Goal: Task Accomplishment & Management: Use online tool/utility

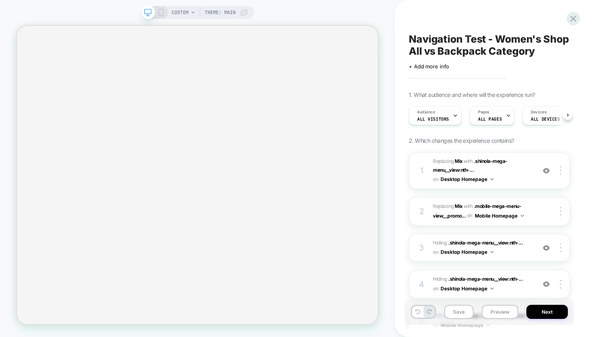
scroll to position [0, 0]
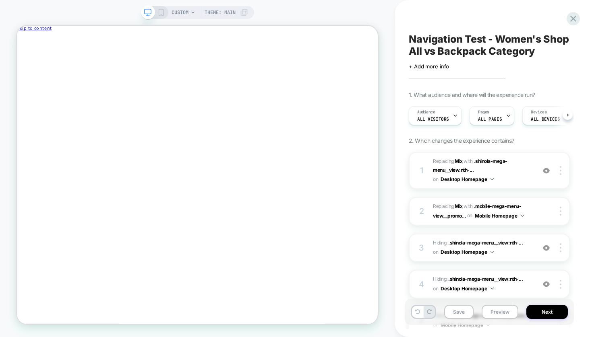
scroll to position [0, 0]
click at [52, 40] on icon "Close" at bounding box center [52, 43] width 0 height 6
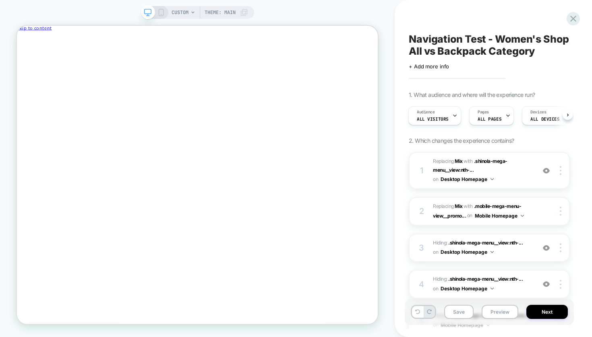
click at [394, 167] on div "CUSTOM Theme: MAIN" at bounding box center [197, 168] width 394 height 321
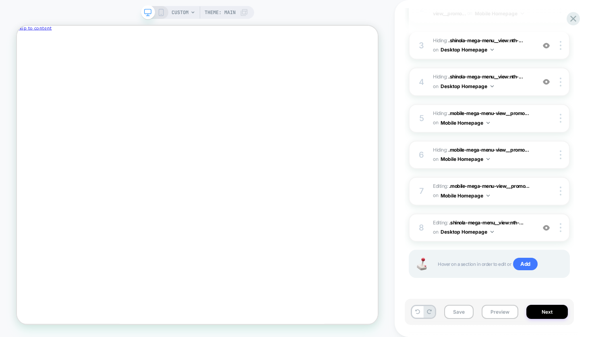
scroll to position [202, 0]
click at [550, 313] on button "Next" at bounding box center [546, 312] width 41 height 14
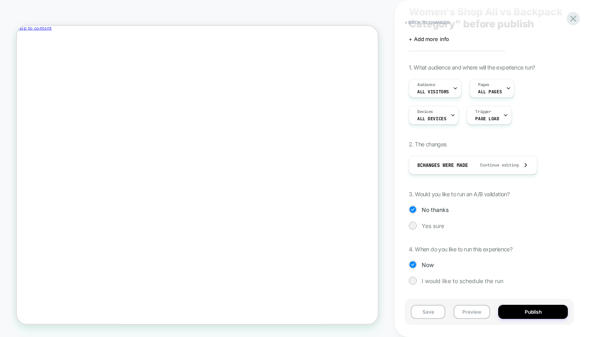
scroll to position [39, 0]
click at [469, 313] on button "Preview" at bounding box center [471, 312] width 37 height 14
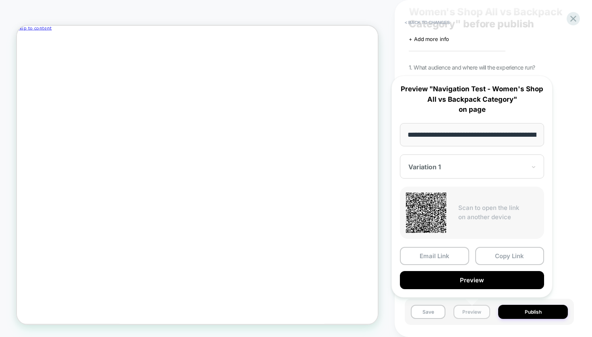
scroll to position [0, 939]
click at [508, 257] on button "Copy Link" at bounding box center [509, 257] width 69 height 18
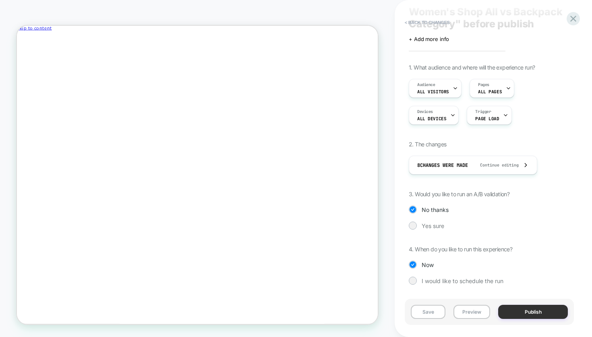
click at [530, 311] on button "Publish" at bounding box center [533, 312] width 70 height 14
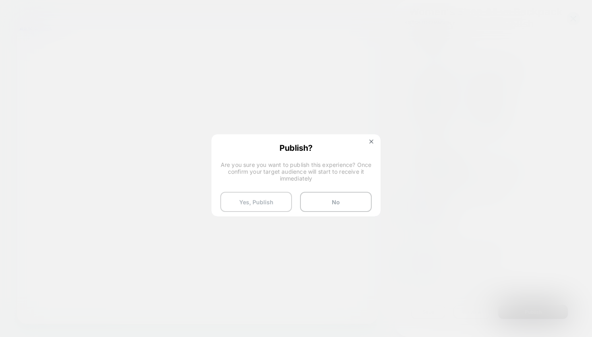
click at [252, 204] on button "Yes, Publish" at bounding box center [256, 202] width 72 height 20
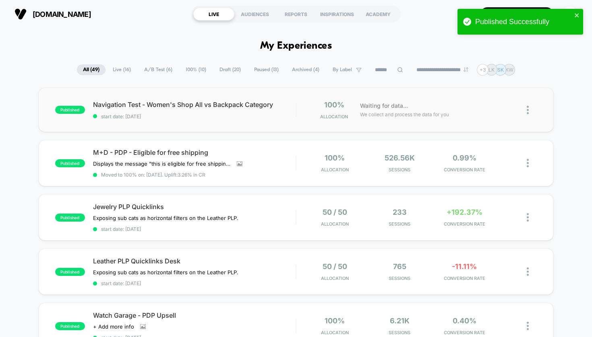
click at [527, 112] on img at bounding box center [527, 110] width 2 height 8
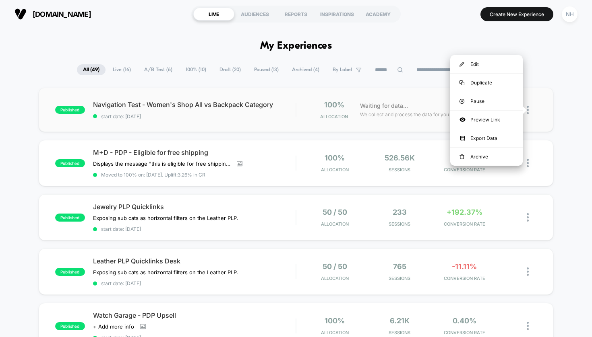
click at [295, 123] on div "published Navigation Test - Women's Shop All vs Backpack Category start date: 9…" at bounding box center [296, 110] width 515 height 44
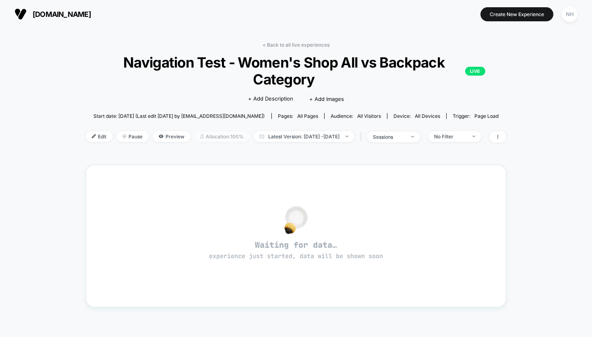
click at [218, 137] on span "Allocation: 100%" at bounding box center [221, 136] width 55 height 11
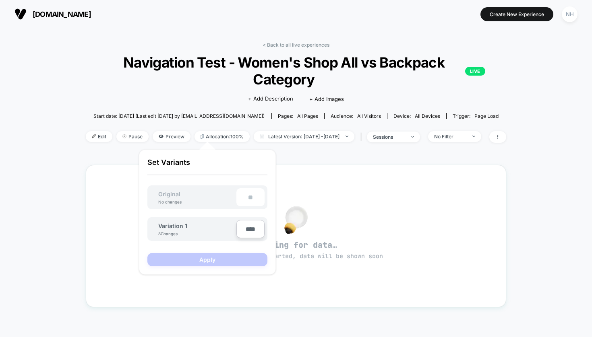
click at [246, 195] on div "**" at bounding box center [250, 197] width 28 height 18
click at [213, 233] on div "Variation 1 8 Changes" at bounding box center [197, 230] width 78 height 14
click at [392, 159] on div "< Back to all live experiences Navigation Test - Women's Shop All vs Backpack C…" at bounding box center [296, 253] width 420 height 434
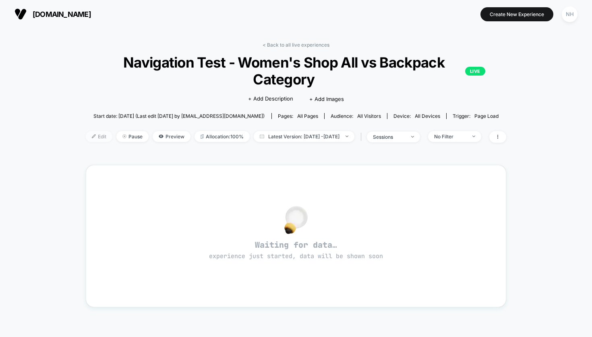
click at [91, 139] on span "Edit" at bounding box center [99, 136] width 27 height 11
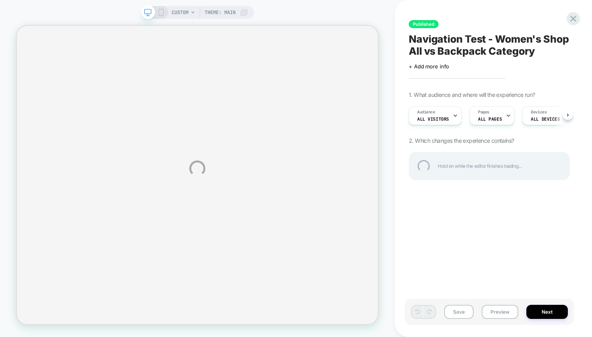
click at [551, 310] on div "CUSTOM Theme: MAIN Published Navigation Test - Women's Shop All vs Backpack Cat…" at bounding box center [296, 168] width 592 height 337
click at [555, 312] on div "CUSTOM Theme: MAIN Published Navigation Test - Women's Shop All vs Backpack Cat…" at bounding box center [296, 168] width 592 height 337
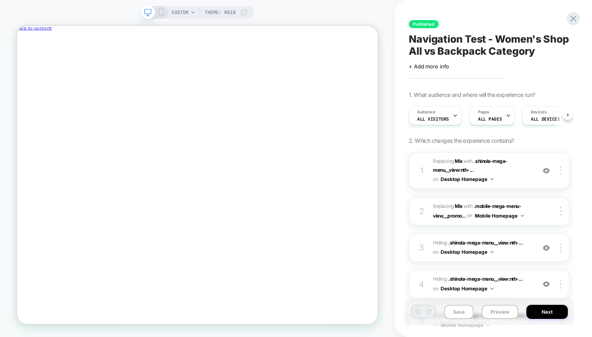
scroll to position [0, 0]
click at [540, 309] on button "Next" at bounding box center [546, 312] width 41 height 14
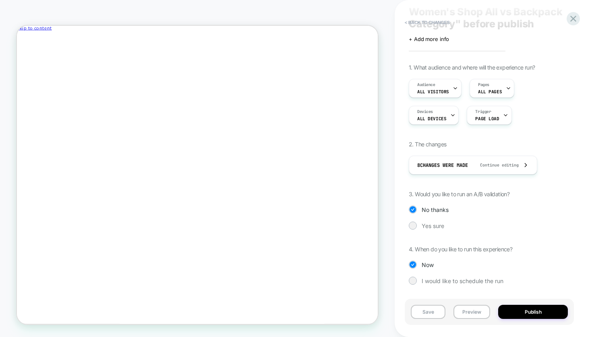
scroll to position [39, 0]
click at [425, 225] on span "Yes sure" at bounding box center [432, 226] width 23 height 7
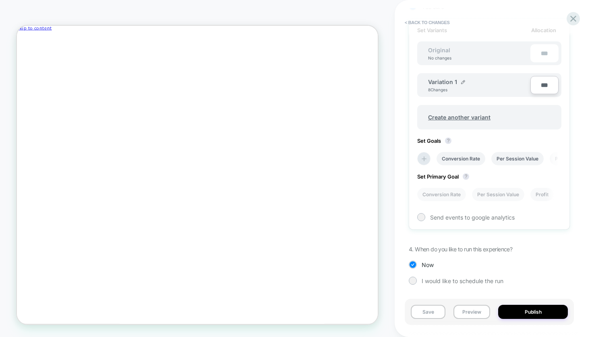
scroll to position [0, 1]
click at [425, 157] on icon at bounding box center [423, 159] width 8 height 8
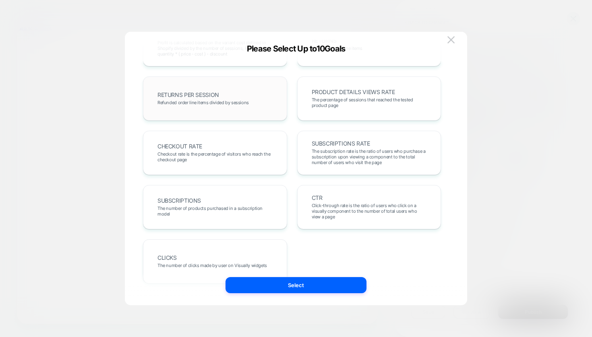
scroll to position [276, 0]
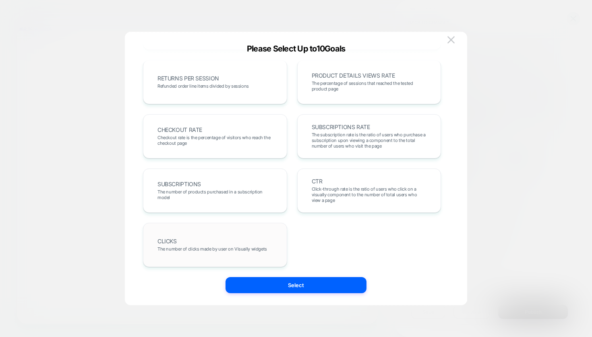
click at [229, 248] on span "The number of clicks made by user on Visually widgets" at bounding box center [211, 249] width 109 height 6
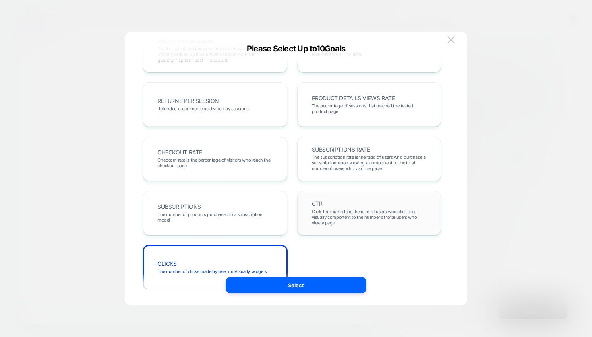
scroll to position [253, 0]
click at [358, 204] on div "CTR Click-through rate is the ratio of users who click on a visually component …" at bounding box center [368, 213] width 127 height 27
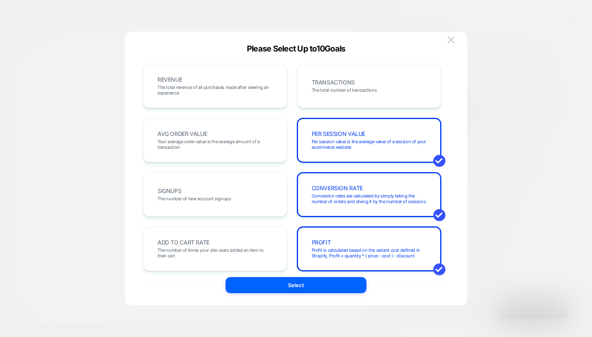
scroll to position [0, 0]
click at [247, 92] on span "The total revenue of all purchases made after viewing an experience" at bounding box center [214, 90] width 115 height 11
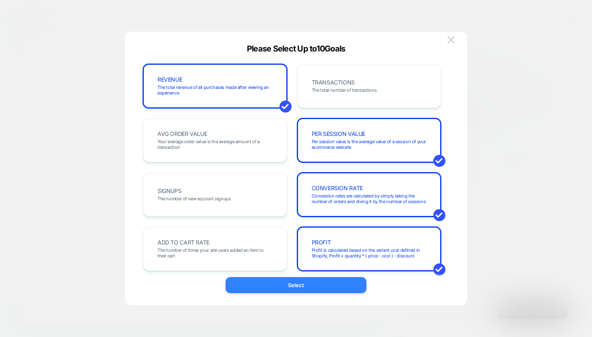
click at [286, 284] on button "Select" at bounding box center [295, 285] width 141 height 16
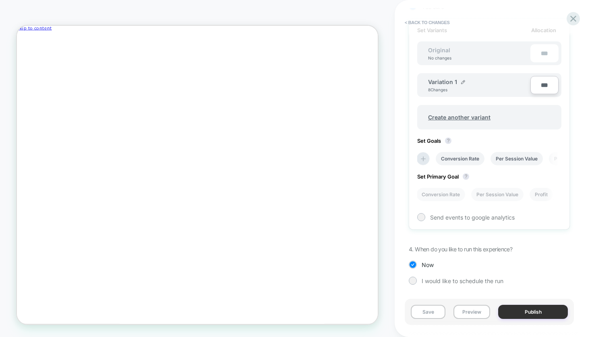
click at [535, 312] on button "Publish" at bounding box center [533, 312] width 70 height 14
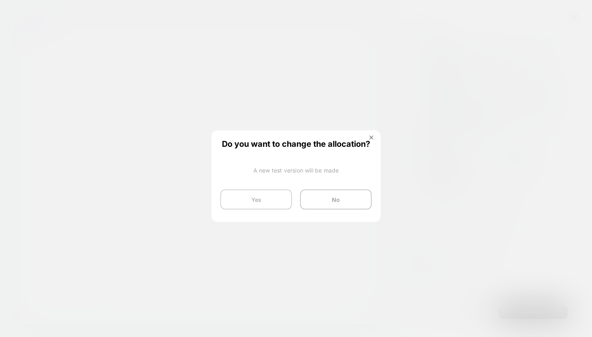
click at [262, 198] on button "Yes" at bounding box center [256, 200] width 72 height 20
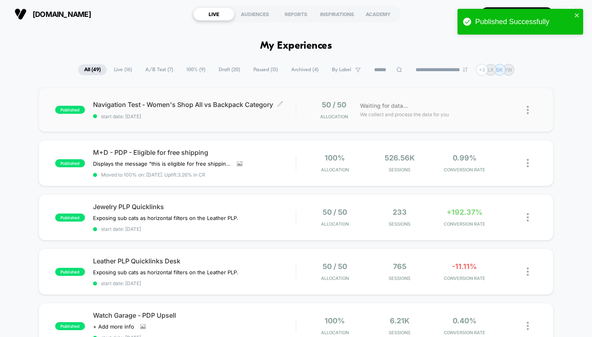
drag, startPoint x: 89, startPoint y: 97, endPoint x: 274, endPoint y: 111, distance: 184.9
click at [270, 111] on div "published Navigation Test - Women's Shop All vs Backpack Category Click to edit…" at bounding box center [296, 110] width 515 height 44
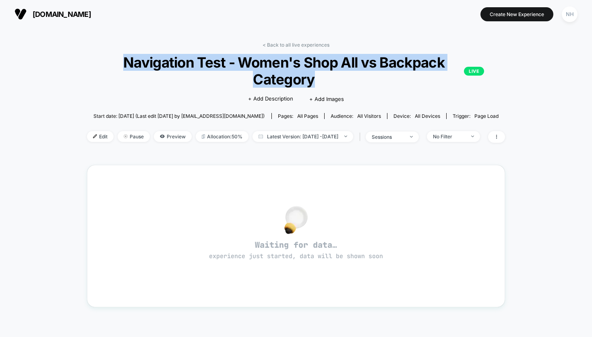
drag, startPoint x: 124, startPoint y: 61, endPoint x: 328, endPoint y: 75, distance: 204.6
click at [328, 75] on span "Navigation Test - Women's Shop All vs Backpack Category LIVE" at bounding box center [296, 71] width 376 height 34
copy span "Navigation Test - Women's Shop All vs Backpack Category"
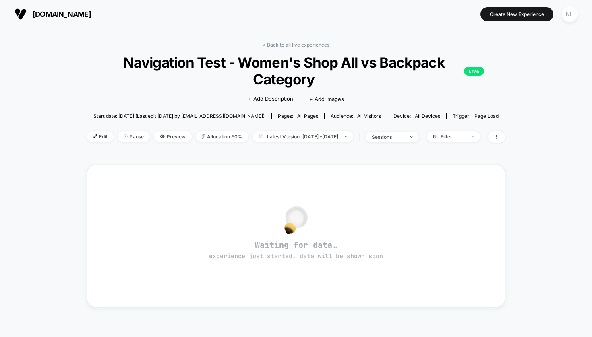
click at [87, 47] on div "< Back to all live experiences Navigation Test - Women's Shop All vs Backpack C…" at bounding box center [296, 97] width 418 height 111
click at [293, 44] on link "< Back to all live experiences" at bounding box center [295, 45] width 67 height 6
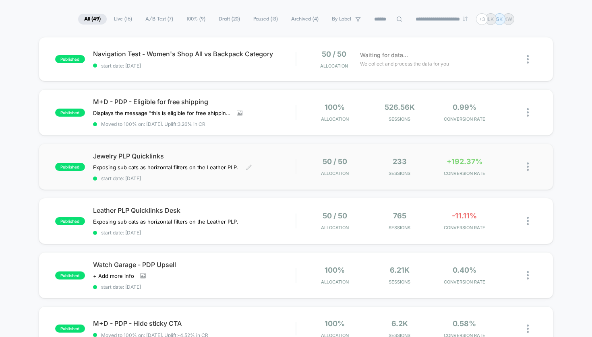
scroll to position [46, 0]
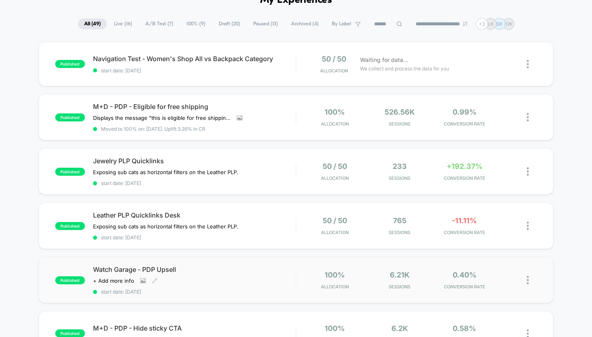
click at [261, 271] on span "Watch Garage - PDP Upsell" at bounding box center [194, 270] width 203 height 8
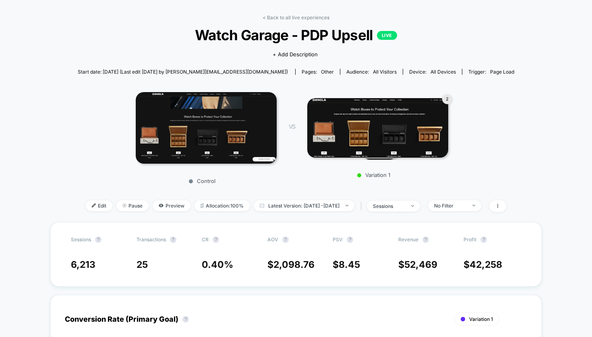
scroll to position [28, 0]
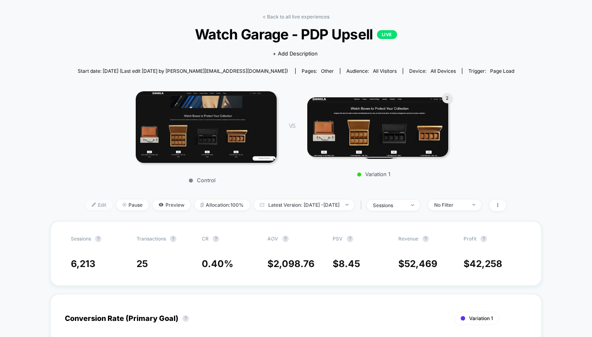
click at [86, 203] on span "Edit" at bounding box center [99, 205] width 27 height 11
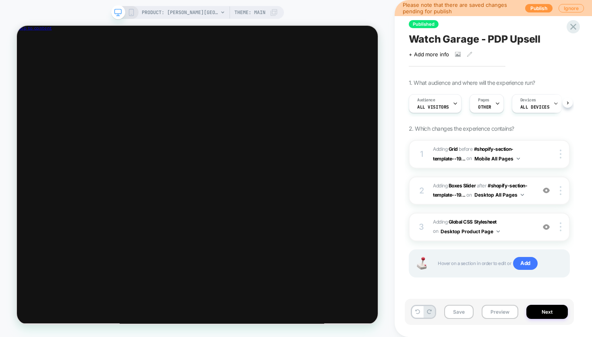
scroll to position [0, 0]
click at [52, 40] on icon "Close" at bounding box center [52, 43] width 0 height 6
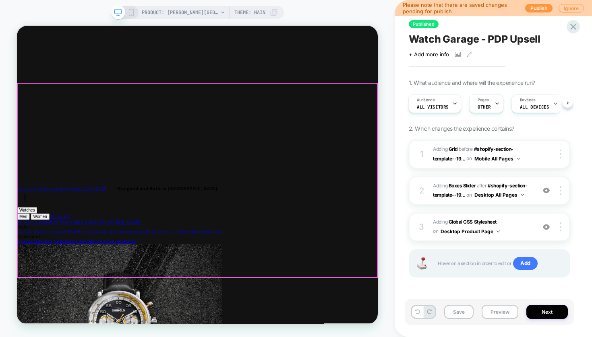
scroll to position [5927, 0]
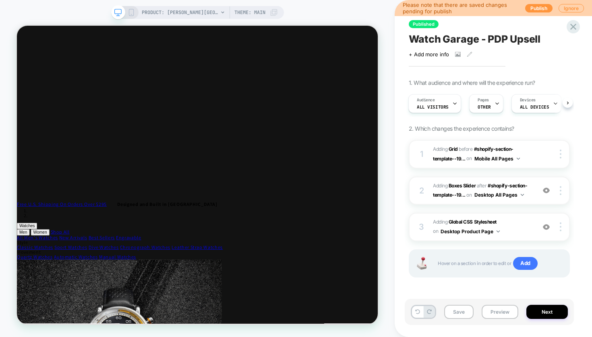
click at [220, 12] on icon at bounding box center [222, 12] width 5 height 5
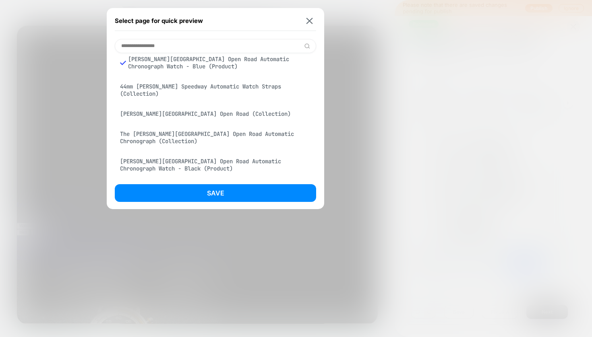
scroll to position [8, 0]
type input "**********"
click at [189, 160] on div "[PERSON_NAME][GEOGRAPHIC_DATA] Open Road Automatic Chronograph Watch - Black (P…" at bounding box center [215, 165] width 201 height 23
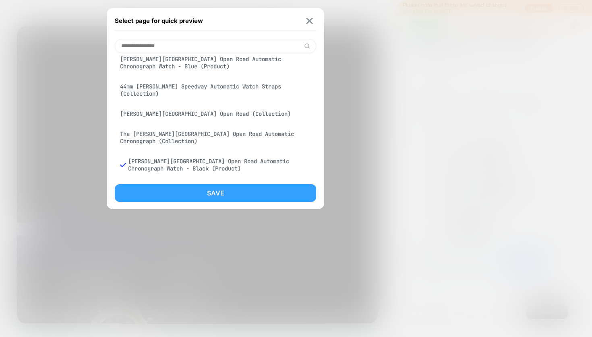
click at [197, 189] on button "Save" at bounding box center [215, 193] width 201 height 18
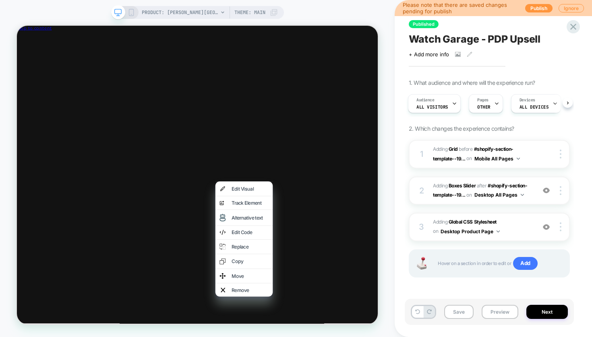
scroll to position [5458, 0]
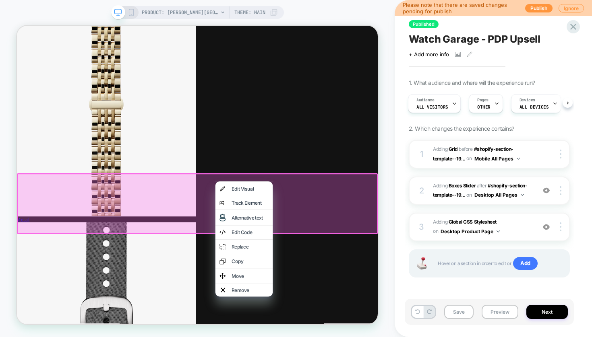
click at [552, 130] on div "1. What audience and where will the experience run? Audience All Visitors Pages…" at bounding box center [489, 188] width 161 height 219
click at [560, 193] on img at bounding box center [560, 190] width 2 height 9
click at [560, 192] on img at bounding box center [560, 190] width 2 height 9
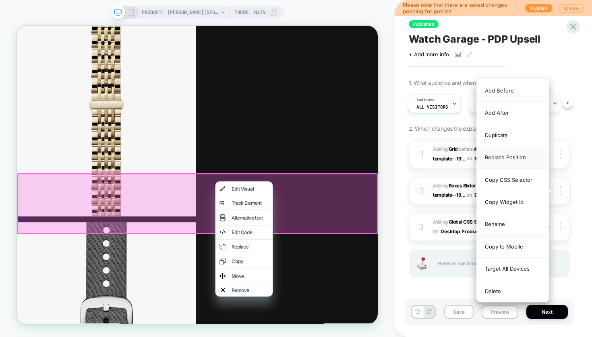
click at [519, 155] on div "Replace Position" at bounding box center [513, 157] width 72 height 22
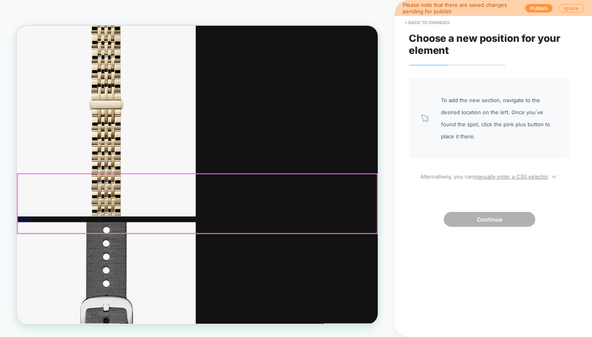
click at [281, 231] on div at bounding box center [257, 263] width 479 height 79
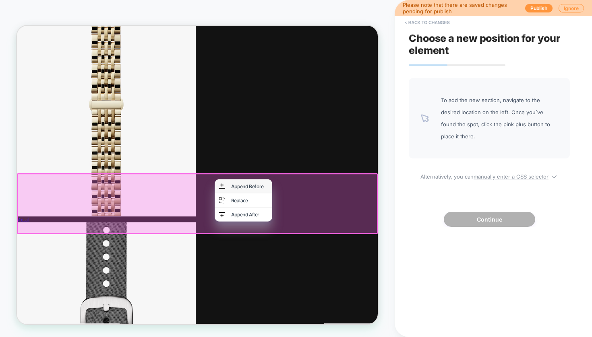
click at [316, 237] on div "Append Before" at bounding box center [326, 240] width 49 height 6
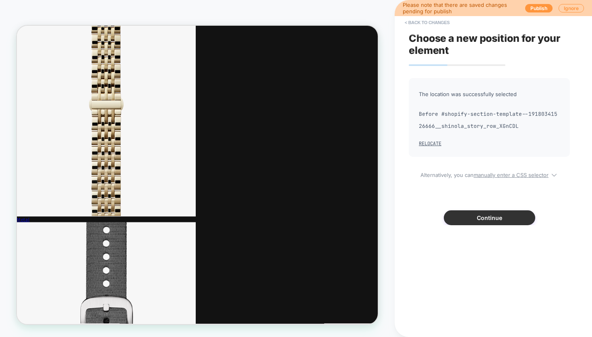
click at [483, 214] on button "Continue" at bounding box center [489, 217] width 91 height 15
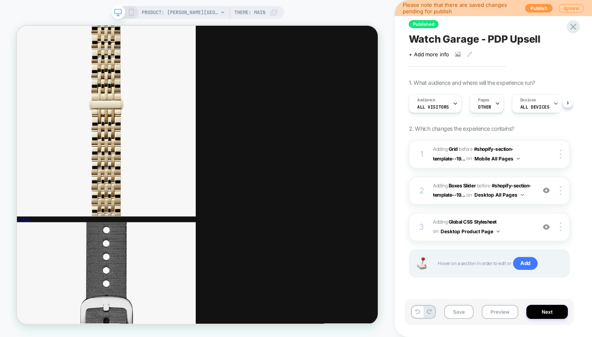
scroll to position [0, 0]
click at [560, 231] on img at bounding box center [560, 227] width 2 height 9
click at [541, 311] on button "Next" at bounding box center [546, 312] width 41 height 14
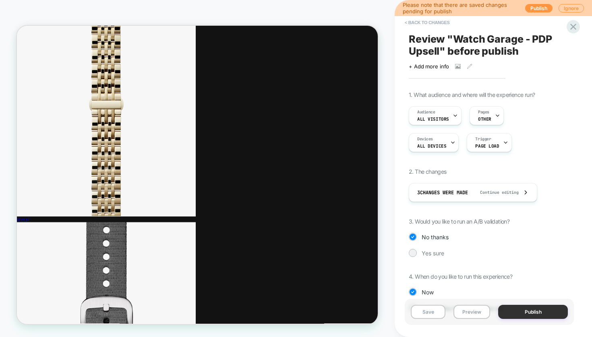
click at [536, 312] on button "Publish" at bounding box center [533, 312] width 70 height 14
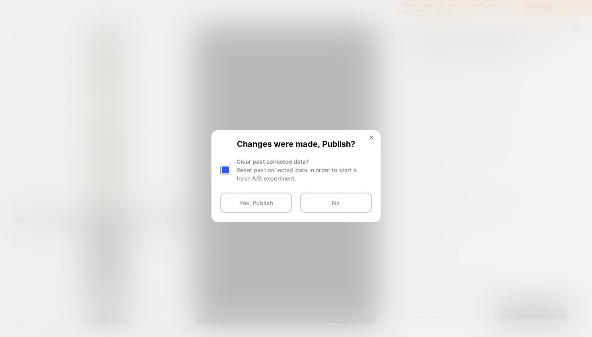
click at [222, 169] on div at bounding box center [225, 170] width 10 height 10
click at [255, 203] on button "Yes, Publish" at bounding box center [256, 203] width 72 height 20
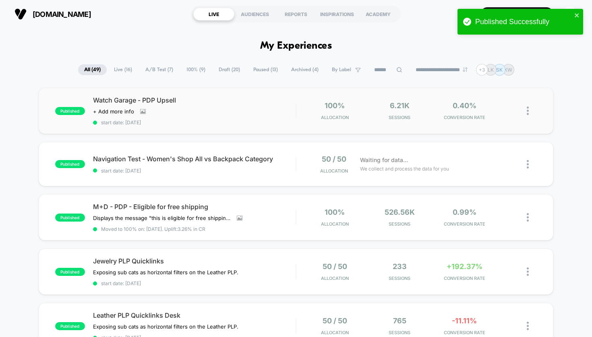
click at [527, 112] on img at bounding box center [527, 111] width 2 height 8
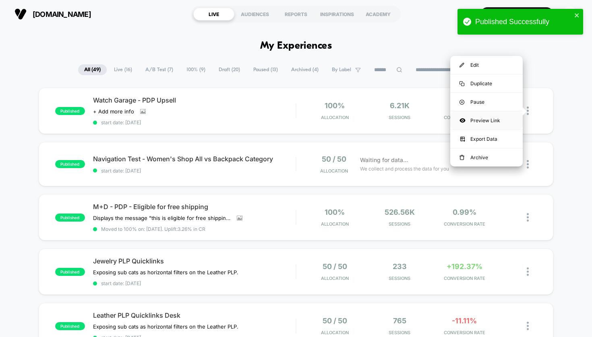
click at [477, 119] on div "Preview Link" at bounding box center [486, 120] width 72 height 18
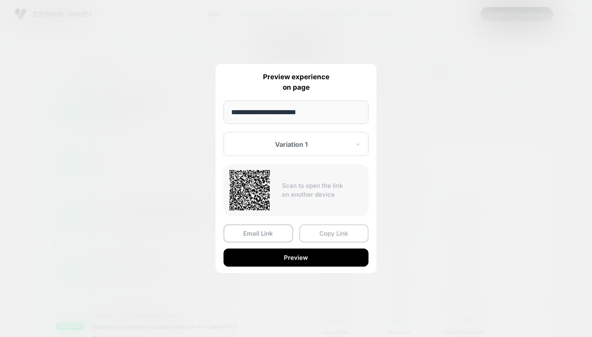
click at [322, 234] on button "Copy Link" at bounding box center [334, 234] width 70 height 18
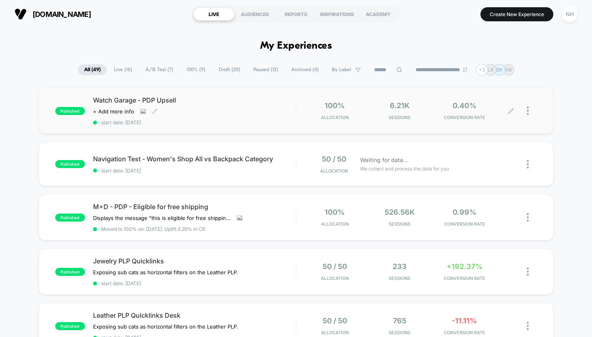
click at [220, 103] on span "Watch Garage - PDP Upsell" at bounding box center [194, 100] width 203 height 8
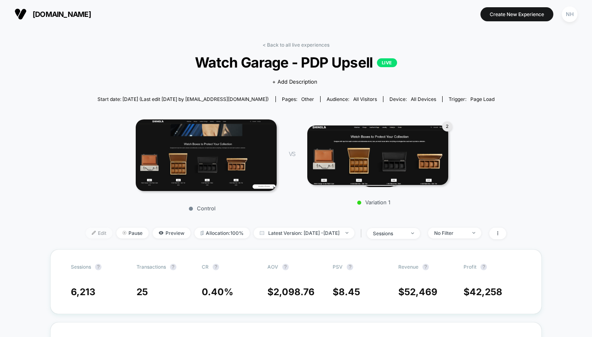
click at [91, 234] on span "Edit" at bounding box center [99, 233] width 27 height 11
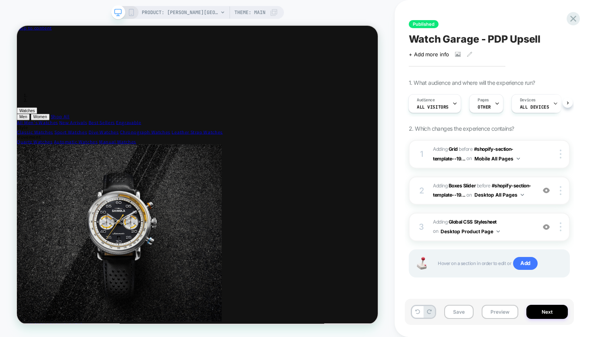
click at [218, 11] on div "PRODUCT: [PERSON_NAME][GEOGRAPHIC_DATA] Open Road Automatic Chronograph Watch -…" at bounding box center [210, 12] width 136 height 13
click at [222, 14] on icon at bounding box center [222, 12] width 5 height 5
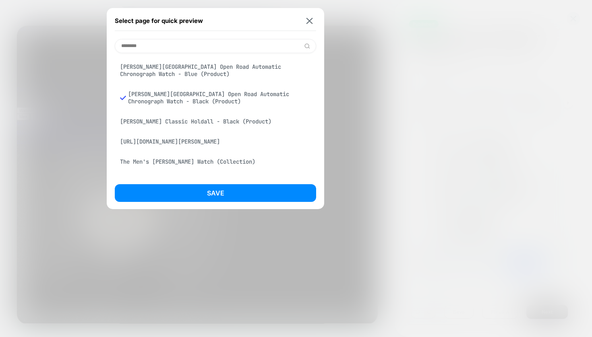
type input "********"
click at [226, 69] on div "[PERSON_NAME][GEOGRAPHIC_DATA] Open Road Automatic Chronograph Watch - Blue (Pr…" at bounding box center [215, 70] width 201 height 23
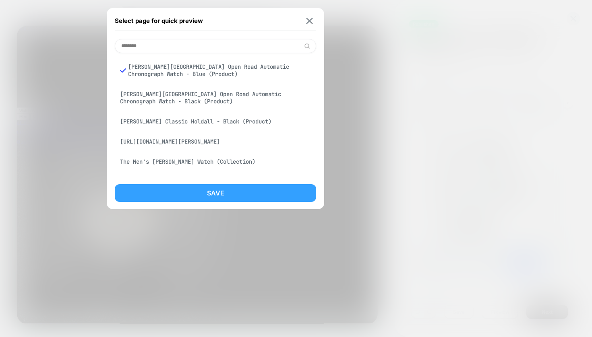
click at [233, 194] on button "Save" at bounding box center [215, 193] width 201 height 18
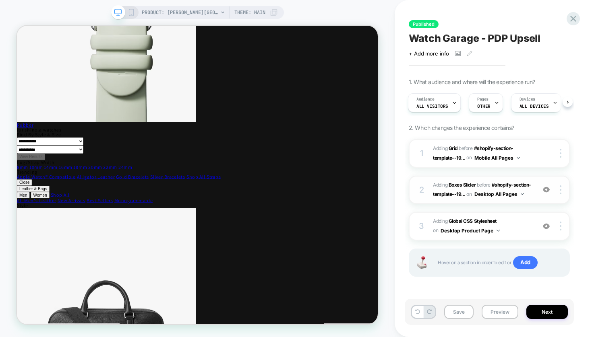
scroll to position [8, 0]
click at [560, 187] on img at bounding box center [560, 190] width 2 height 9
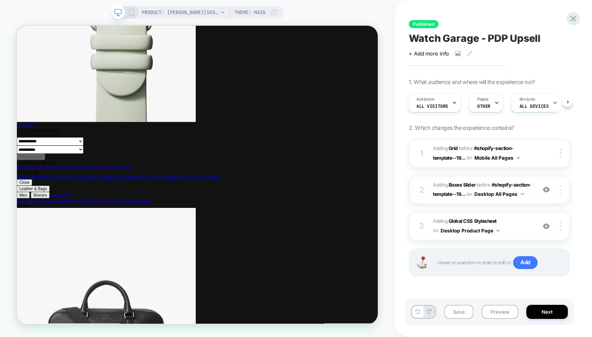
click at [561, 187] on img at bounding box center [560, 190] width 2 height 9
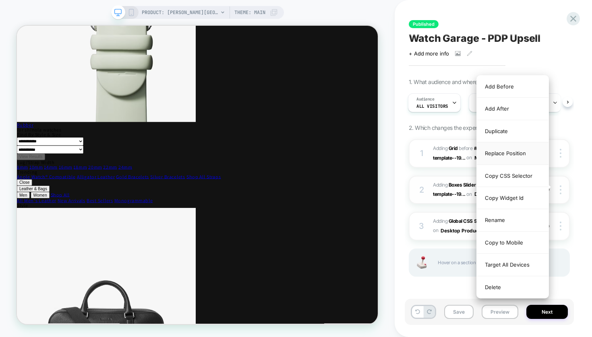
click at [527, 151] on div "Replace Position" at bounding box center [513, 153] width 72 height 22
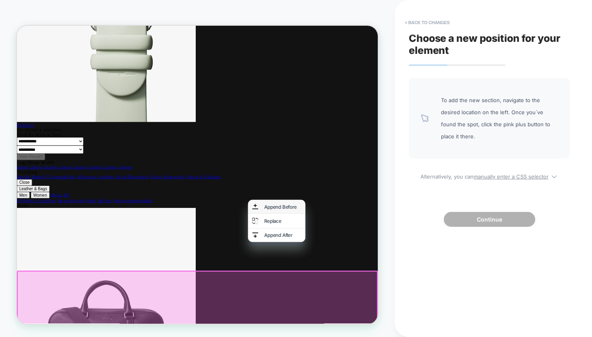
click at [356, 266] on div "Append Before" at bounding box center [371, 267] width 49 height 6
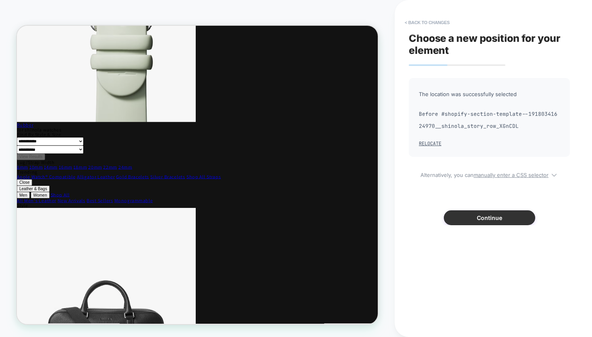
click at [489, 216] on button "Continue" at bounding box center [489, 217] width 91 height 15
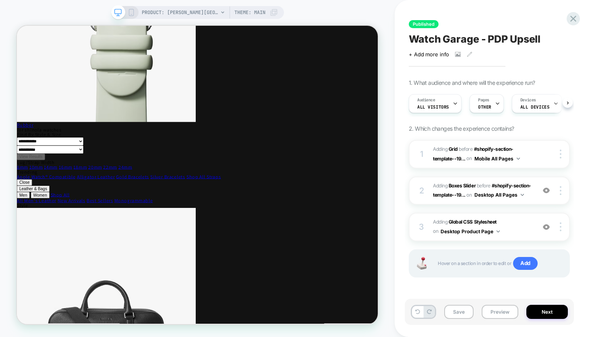
scroll to position [0, 0]
click at [461, 315] on button "Save" at bounding box center [458, 312] width 29 height 14
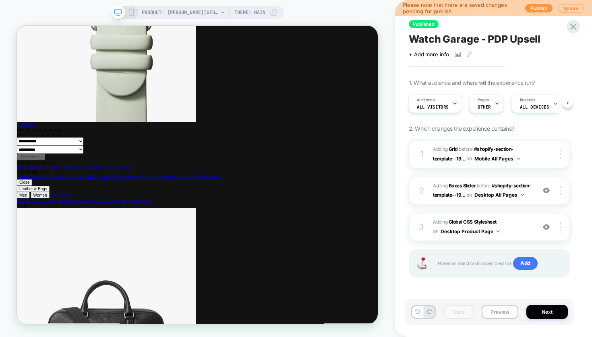
click at [129, 9] on icon at bounding box center [131, 12] width 7 height 7
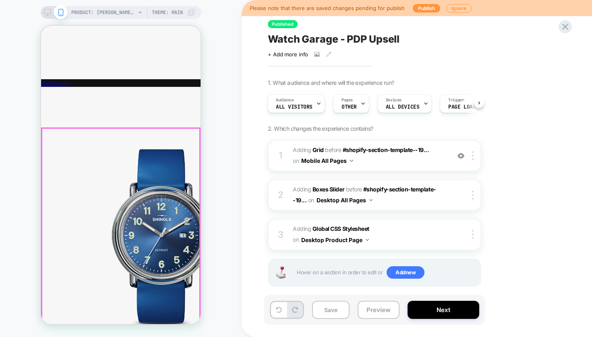
scroll to position [1786, 0]
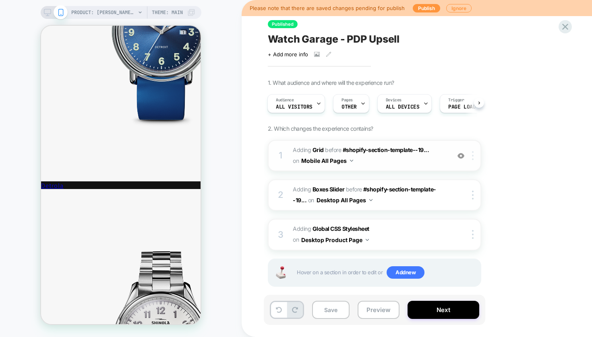
click at [472, 157] on img at bounding box center [473, 155] width 2 height 9
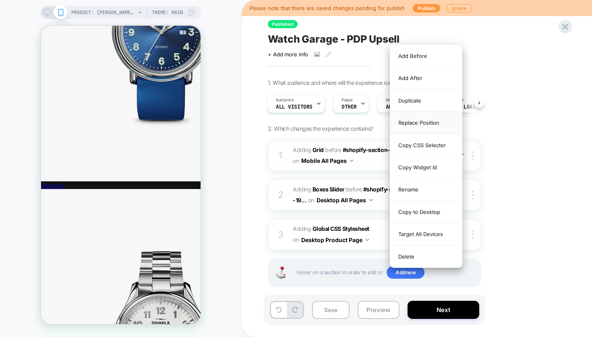
click at [427, 122] on div "Replace Position" at bounding box center [426, 123] width 72 height 22
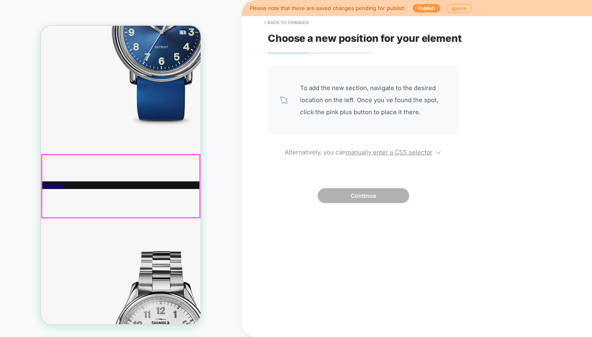
click at [135, 163] on div at bounding box center [121, 186] width 158 height 63
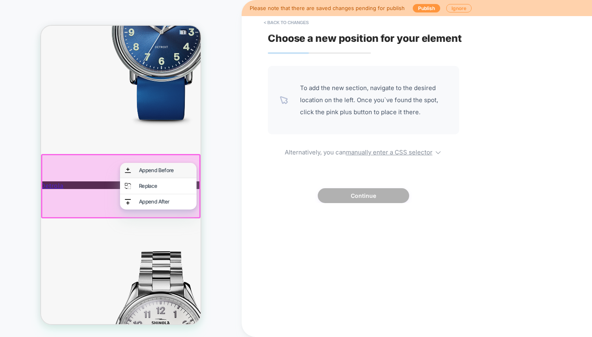
click at [142, 169] on div "Append Before" at bounding box center [165, 170] width 53 height 5
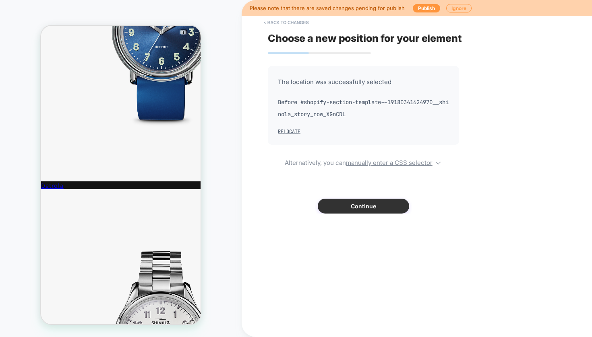
click at [350, 206] on button "Continue" at bounding box center [363, 206] width 91 height 15
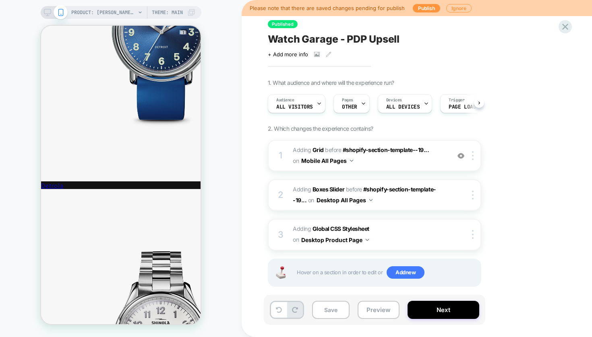
scroll to position [0, 0]
click at [331, 311] on button "Save" at bounding box center [330, 310] width 37 height 18
click at [138, 10] on icon at bounding box center [140, 12] width 5 height 5
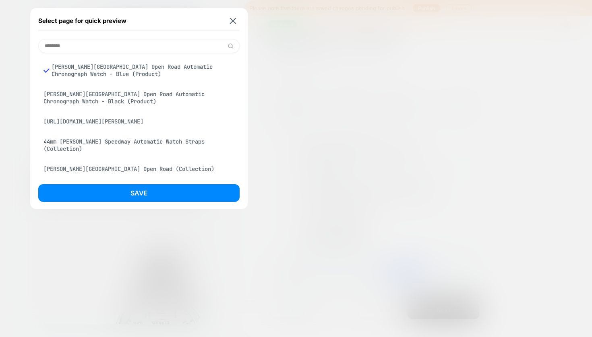
type input "********"
click at [93, 96] on div "[PERSON_NAME][GEOGRAPHIC_DATA] Open Road Automatic Chronograph Watch - Black (P…" at bounding box center [138, 98] width 201 height 23
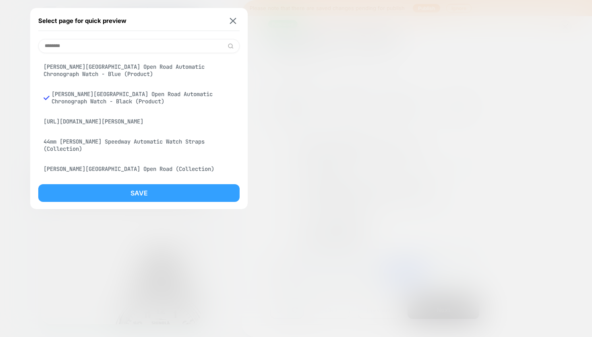
click at [148, 190] on button "Save" at bounding box center [138, 193] width 201 height 18
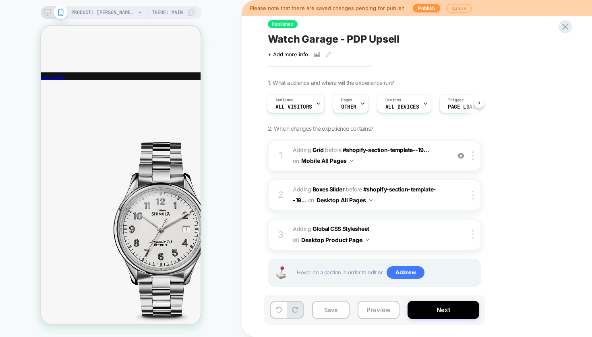
scroll to position [1882, 0]
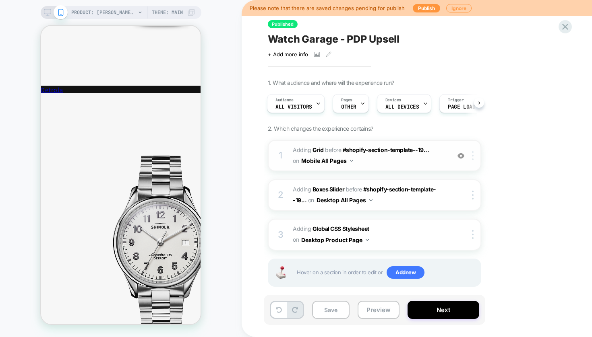
click at [472, 158] on img at bounding box center [473, 155] width 2 height 9
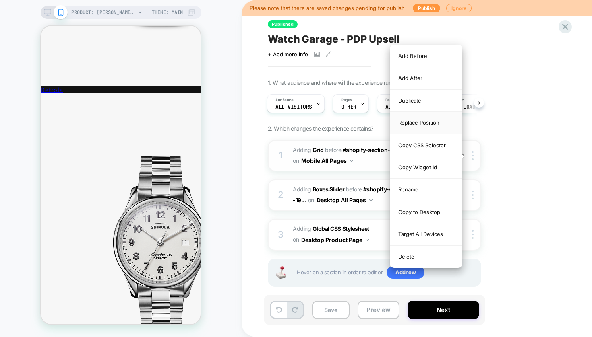
click at [431, 118] on div "Replace Position" at bounding box center [426, 123] width 72 height 22
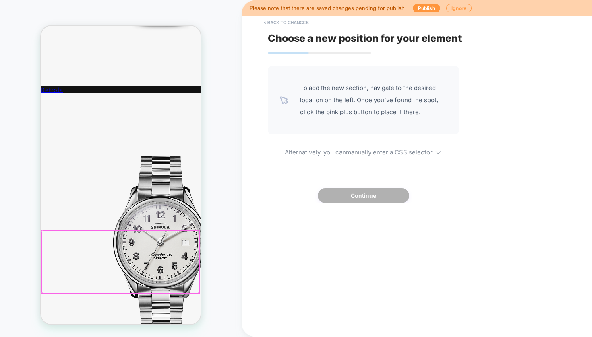
click at [170, 231] on div at bounding box center [120, 262] width 158 height 63
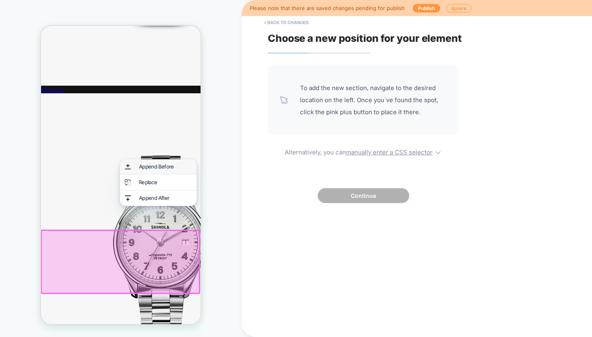
click at [155, 167] on div "Append Before" at bounding box center [165, 166] width 53 height 5
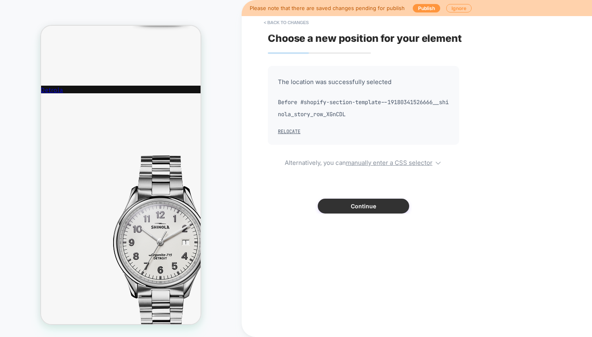
click at [338, 207] on button "Continue" at bounding box center [363, 206] width 91 height 15
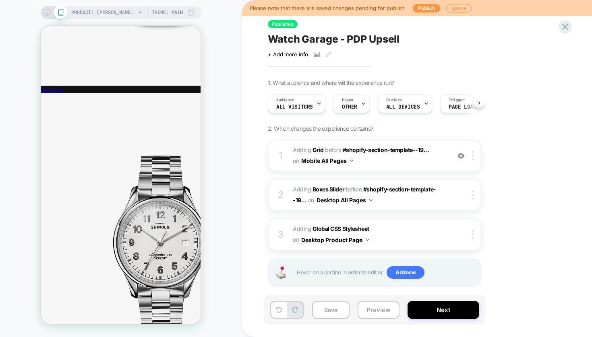
scroll to position [0, 0]
click at [330, 310] on button "Save" at bounding box center [330, 310] width 37 height 18
click at [423, 9] on button "Publish" at bounding box center [426, 8] width 27 height 8
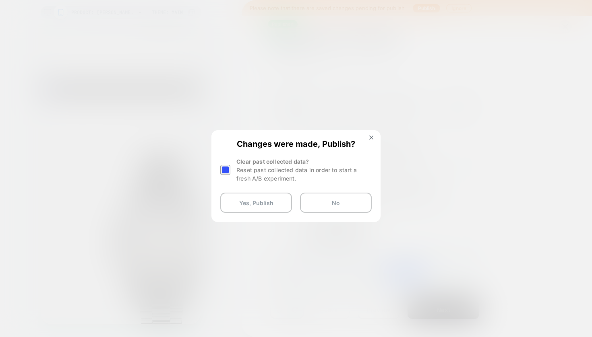
click at [229, 169] on div at bounding box center [225, 170] width 10 height 10
click at [271, 201] on button "Yes, Publish" at bounding box center [256, 203] width 72 height 20
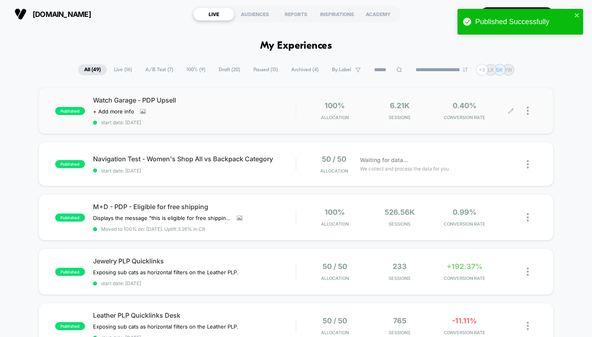
click at [529, 112] on div at bounding box center [531, 110] width 10 height 19
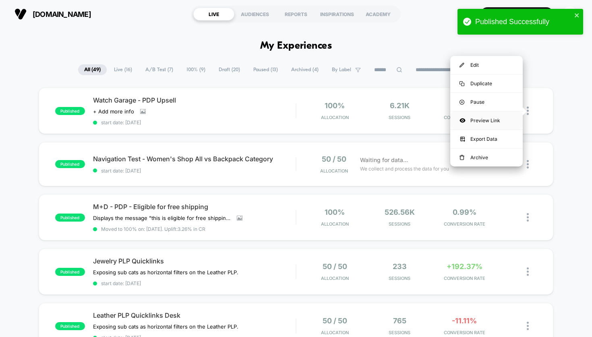
click at [487, 120] on div "Preview Link" at bounding box center [486, 120] width 72 height 18
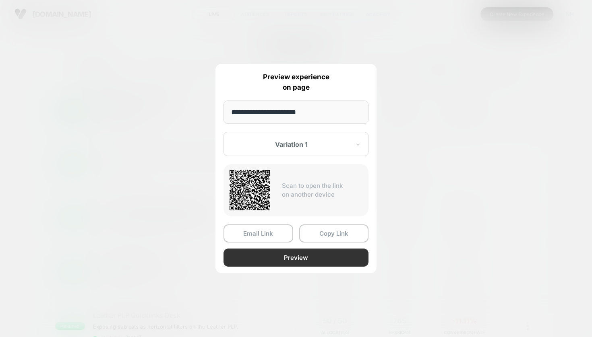
click at [299, 264] on button "Preview" at bounding box center [295, 258] width 145 height 18
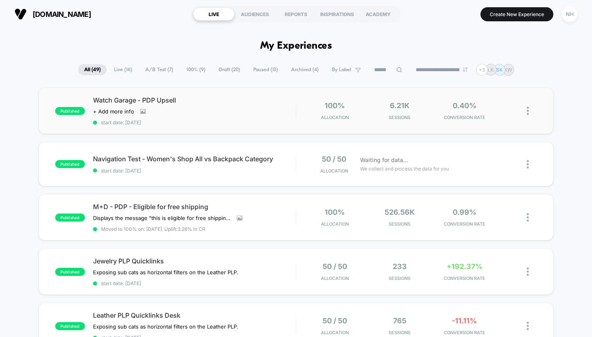
click at [528, 111] on img at bounding box center [527, 111] width 2 height 8
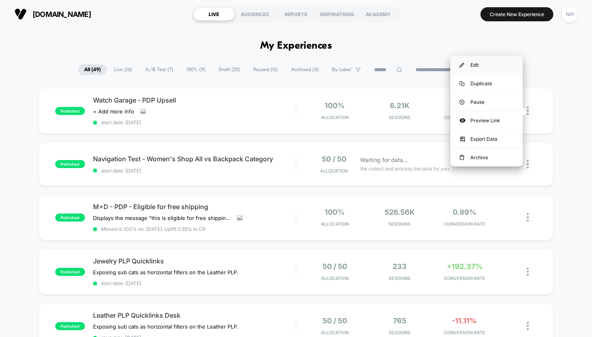
click at [487, 64] on div "Edit" at bounding box center [486, 65] width 72 height 18
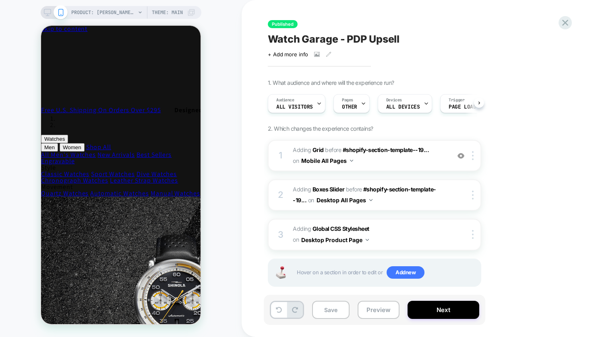
scroll to position [0, 0]
click at [313, 103] on div "Audience All Visitors" at bounding box center [294, 104] width 53 height 18
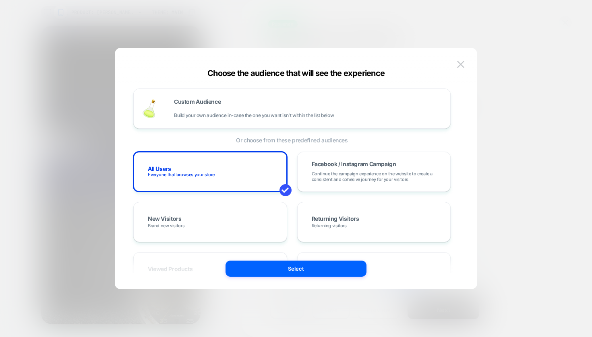
click at [529, 137] on div at bounding box center [296, 168] width 592 height 337
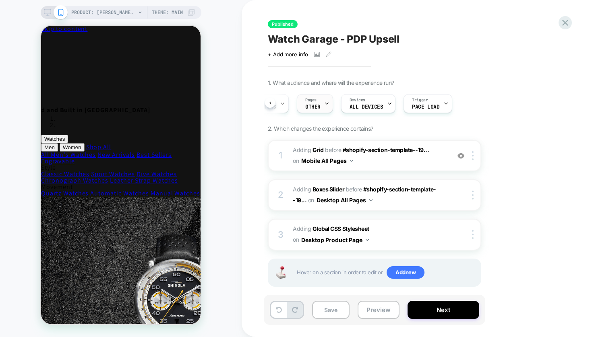
click at [320, 101] on div "Pages OTHER" at bounding box center [312, 104] width 31 height 18
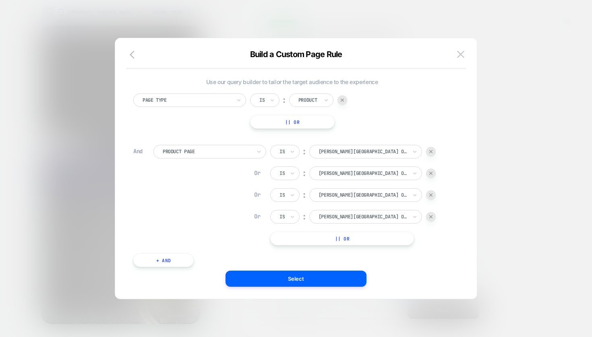
scroll to position [8, 0]
click at [432, 194] on img at bounding box center [430, 195] width 3 height 3
click at [432, 193] on div at bounding box center [431, 195] width 10 height 10
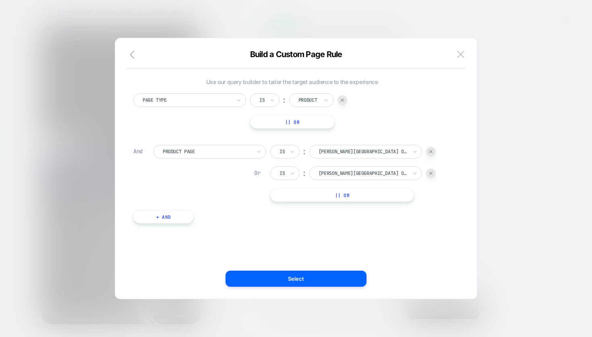
click at [343, 99] on img at bounding box center [341, 100] width 3 height 3
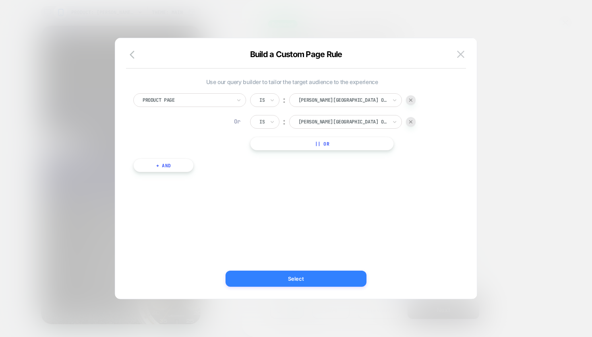
click at [288, 276] on button "Select" at bounding box center [295, 279] width 141 height 16
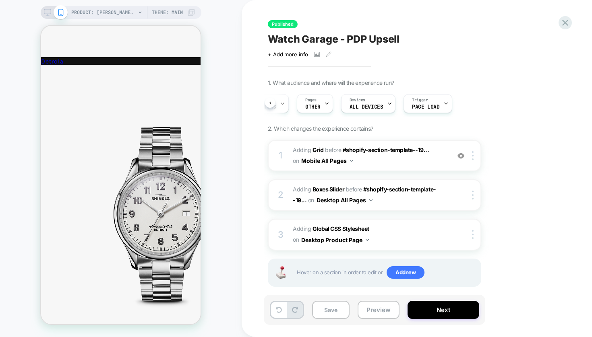
scroll to position [1897, 0]
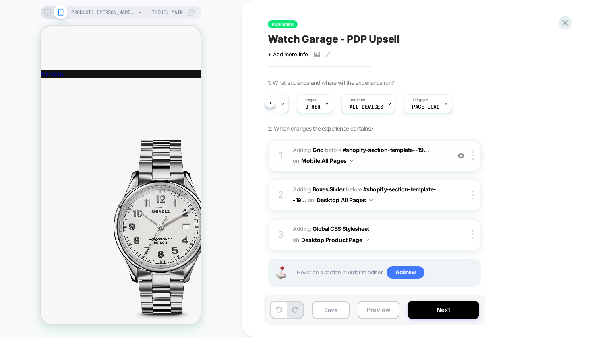
click at [460, 157] on img at bounding box center [460, 156] width 7 height 7
click at [461, 157] on img at bounding box center [460, 156] width 7 height 7
click at [45, 12] on icon at bounding box center [47, 12] width 7 height 7
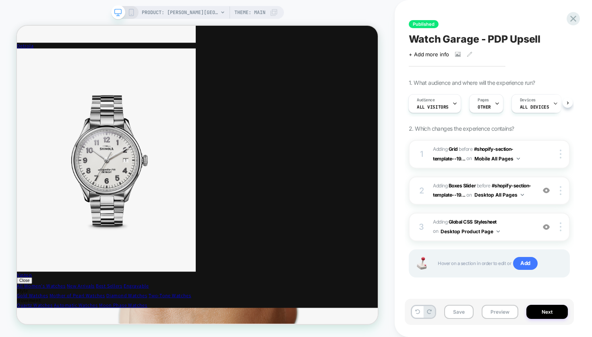
scroll to position [0, 1]
click at [131, 11] on icon at bounding box center [131, 12] width 7 height 7
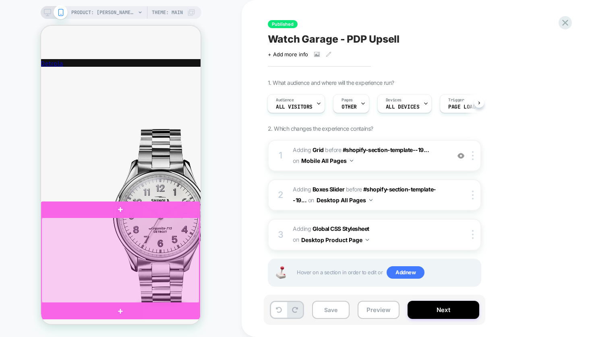
scroll to position [1908, 0]
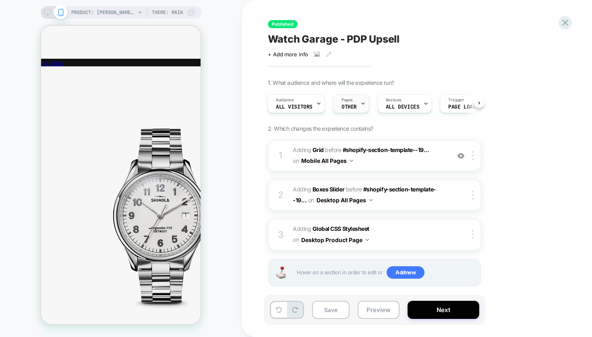
click at [360, 103] on icon at bounding box center [362, 103] width 5 height 5
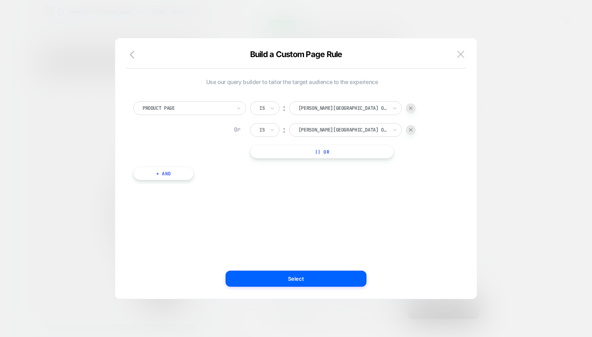
click at [171, 174] on button "+ And" at bounding box center [163, 174] width 60 height 14
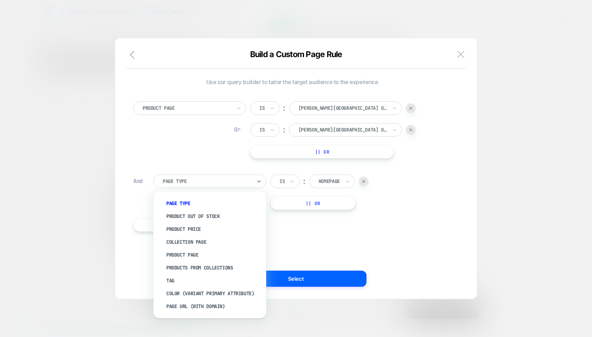
click at [184, 180] on div "Page Type" at bounding box center [207, 181] width 89 height 6
click at [337, 174] on div "Product Page Is ︰ [PERSON_NAME][GEOGRAPHIC_DATA] open road automatic chronograp…" at bounding box center [291, 162] width 325 height 146
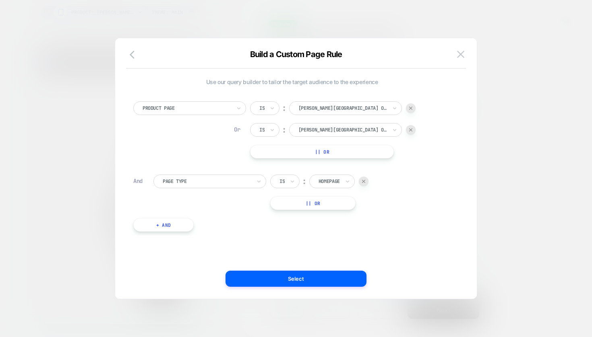
click at [337, 182] on div "Homepage" at bounding box center [328, 181] width 21 height 6
click at [236, 180] on div at bounding box center [207, 181] width 89 height 7
click at [366, 235] on div "Product Page Is ︰ [PERSON_NAME][GEOGRAPHIC_DATA] open road automatic chronograp…" at bounding box center [291, 162] width 325 height 146
click at [196, 179] on div at bounding box center [207, 181] width 89 height 7
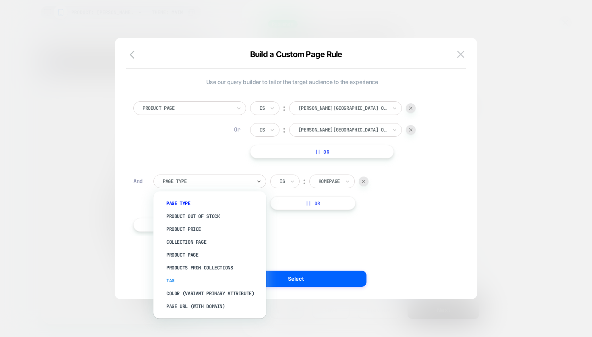
click at [172, 280] on div "Tag" at bounding box center [213, 280] width 105 height 13
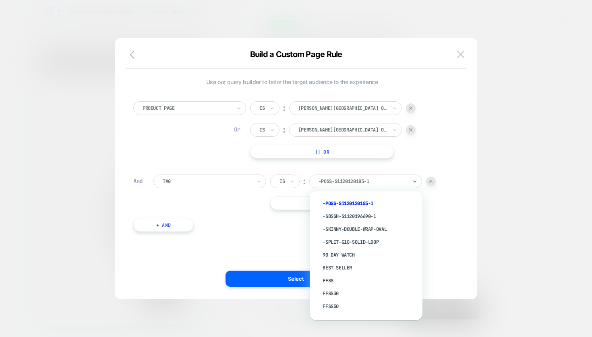
click at [351, 183] on div "-poss-s1120120185-1" at bounding box center [362, 181] width 89 height 6
click at [363, 179] on div "-poss-s1120120185-1" at bounding box center [362, 181] width 89 height 6
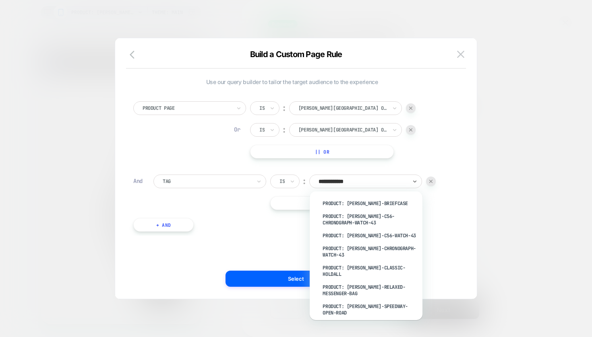
type input "**********"
click at [365, 300] on div "product: [PERSON_NAME]-speedway-open-road" at bounding box center [370, 309] width 105 height 19
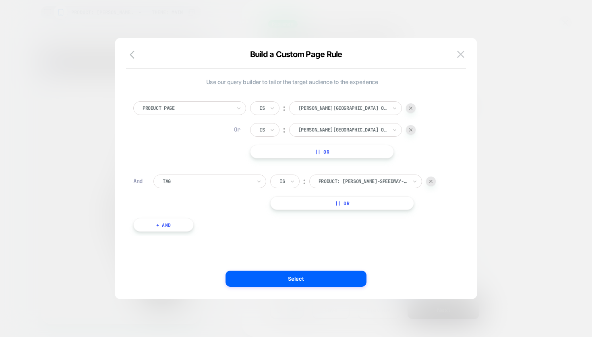
click at [410, 105] on div at bounding box center [411, 108] width 10 height 10
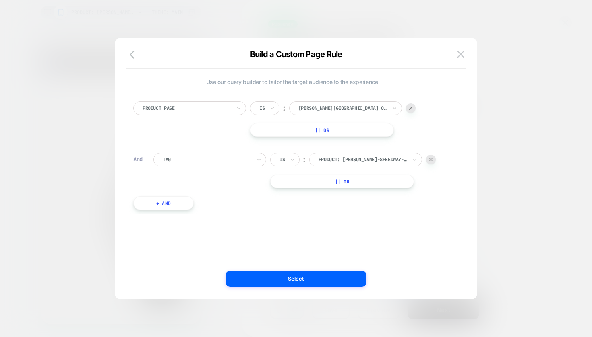
click at [410, 105] on div at bounding box center [411, 108] width 10 height 10
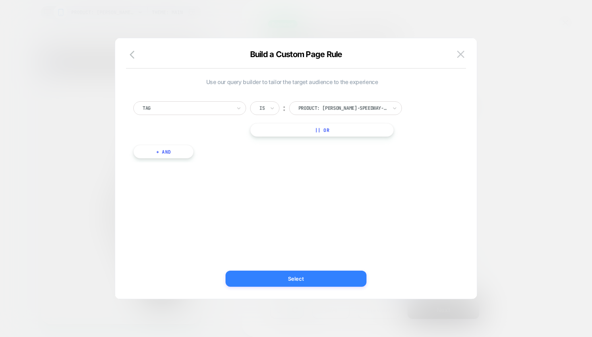
click at [295, 278] on button "Select" at bounding box center [295, 279] width 141 height 16
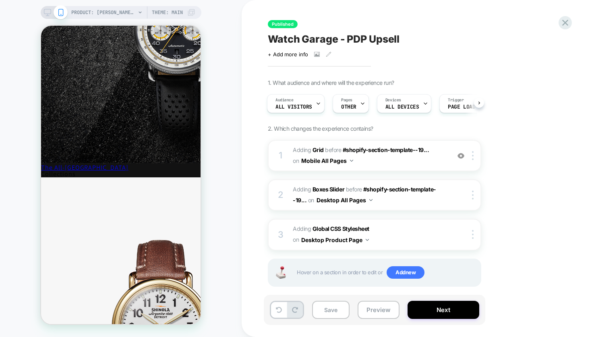
scroll to position [0, 0]
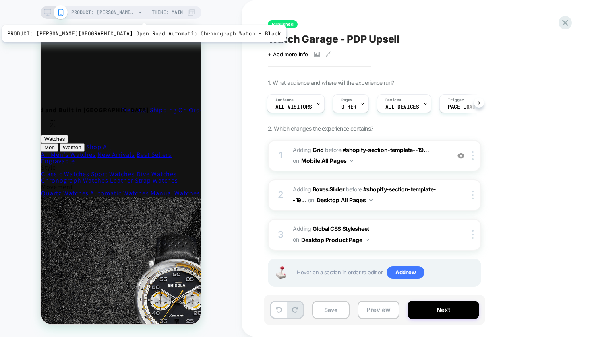
click at [120, 15] on span "PRODUCT: [PERSON_NAME][GEOGRAPHIC_DATA] Open Road Automatic Chronograph Watch -…" at bounding box center [103, 12] width 64 height 13
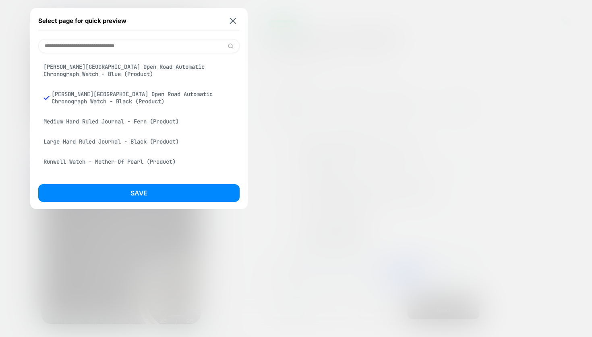
click at [120, 63] on div "[PERSON_NAME][GEOGRAPHIC_DATA] Open Road Automatic Chronograph Watch - Blue (Pr…" at bounding box center [138, 70] width 201 height 23
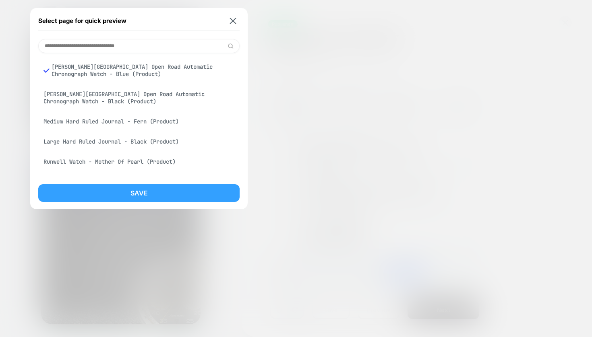
click at [140, 190] on button "Save" at bounding box center [138, 193] width 201 height 18
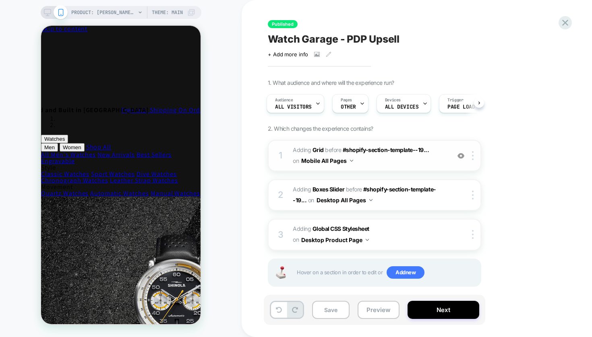
scroll to position [1929, 2]
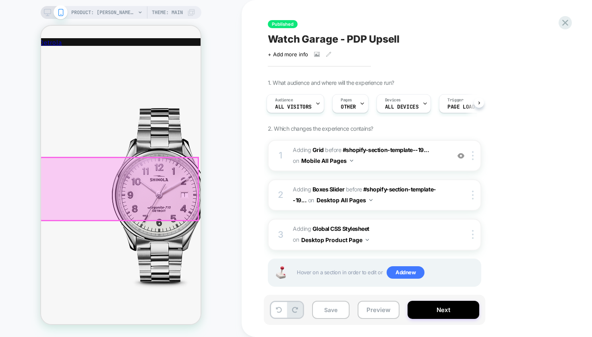
click at [167, 162] on div at bounding box center [119, 189] width 158 height 63
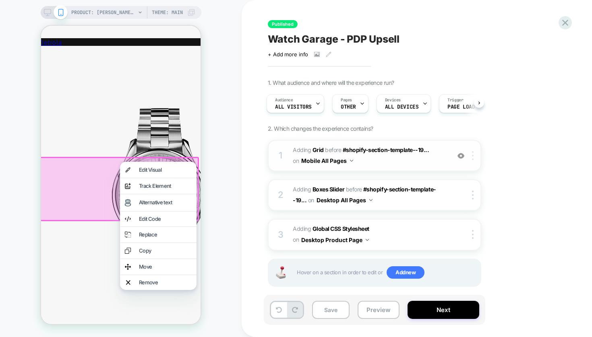
click at [474, 157] on div at bounding box center [473, 155] width 13 height 9
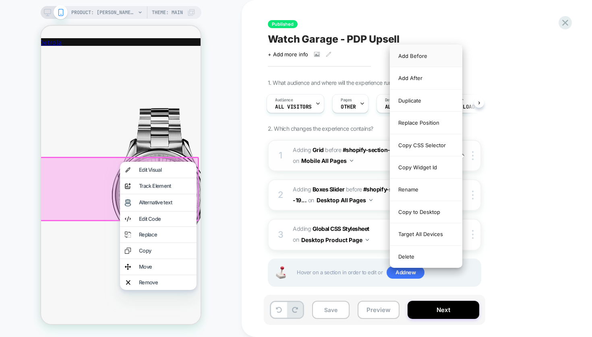
click at [415, 58] on div "Add Before" at bounding box center [426, 56] width 72 height 22
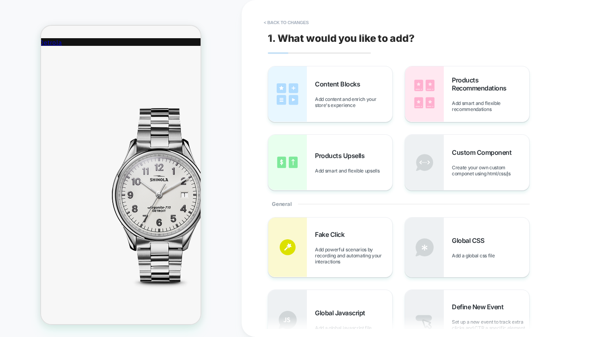
scroll to position [1924, 0]
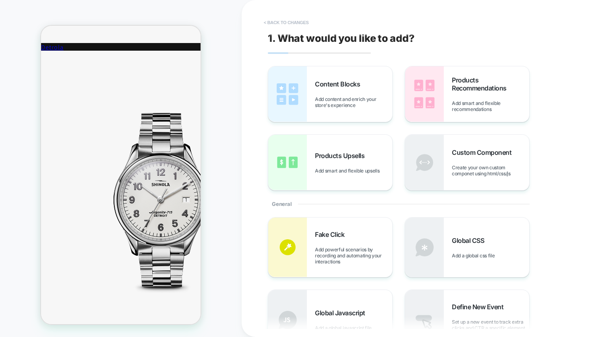
click at [302, 24] on button "< Back to changes" at bounding box center [286, 22] width 53 height 13
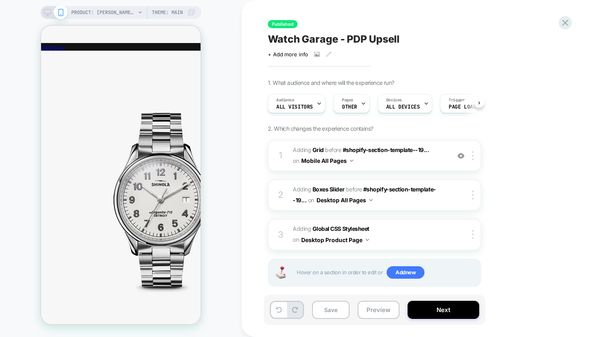
scroll to position [0, 0]
click at [473, 156] on img at bounding box center [473, 155] width 2 height 9
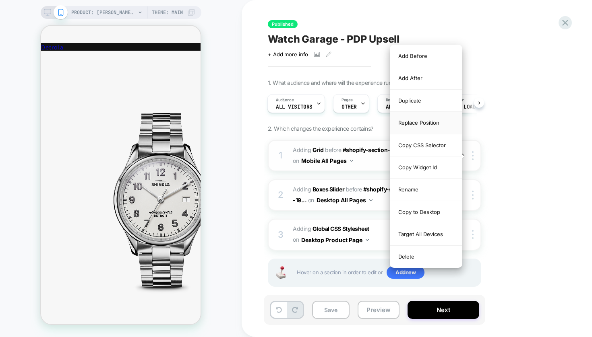
click at [424, 119] on div "Replace Position" at bounding box center [426, 123] width 72 height 22
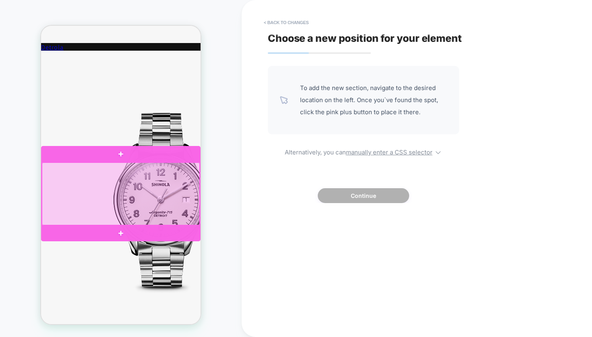
click at [138, 172] on div at bounding box center [121, 194] width 158 height 63
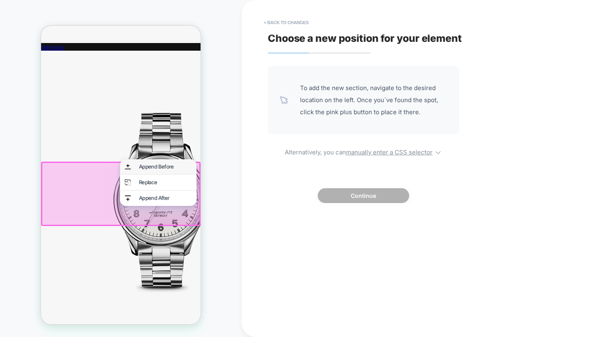
click at [151, 167] on div "Append Before" at bounding box center [165, 166] width 53 height 5
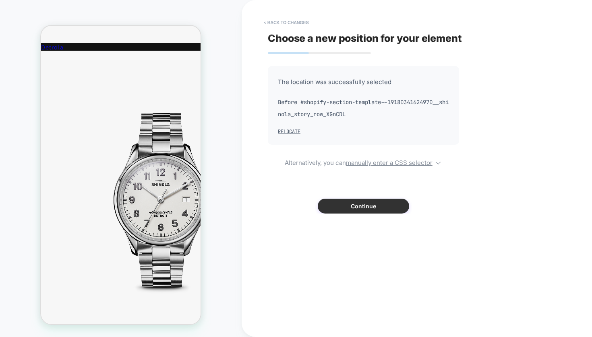
click at [351, 209] on button "Continue" at bounding box center [363, 206] width 91 height 15
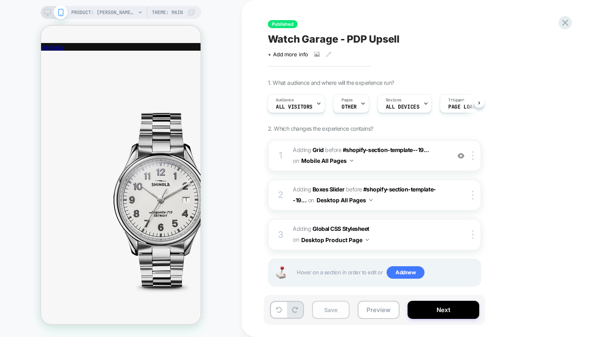
click at [326, 314] on button "Save" at bounding box center [330, 310] width 37 height 18
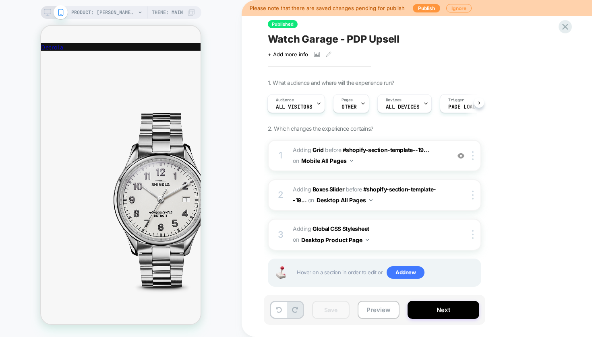
click at [47, 16] on rect at bounding box center [47, 16] width 4 height 0
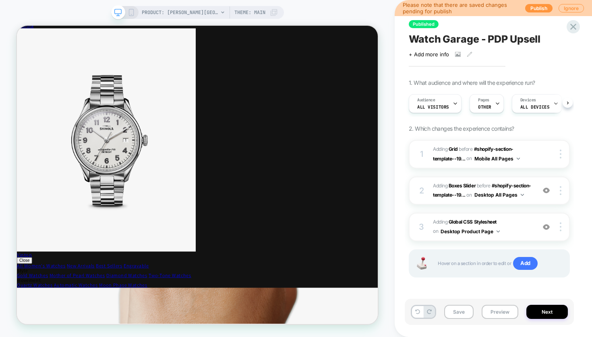
scroll to position [0, 0]
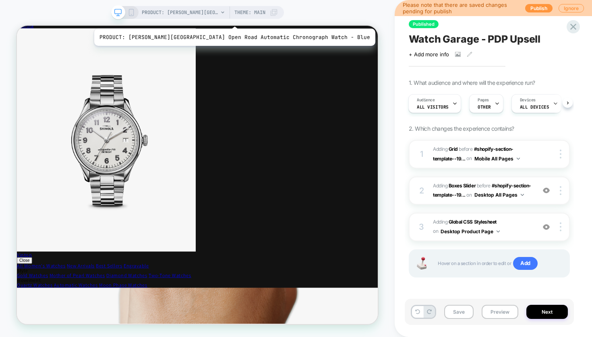
click at [211, 11] on span "PRODUCT: [PERSON_NAME][GEOGRAPHIC_DATA] Open Road Automatic Chronograph Watch -…" at bounding box center [180, 12] width 76 height 13
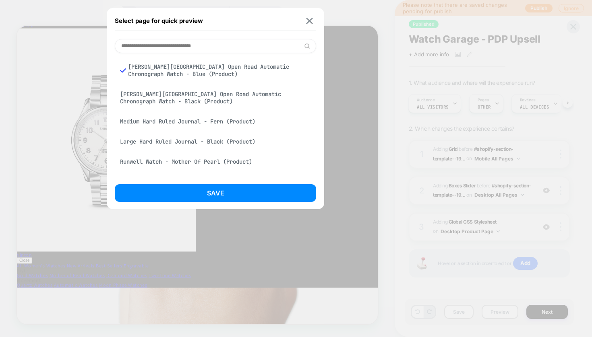
click at [188, 93] on div "[PERSON_NAME][GEOGRAPHIC_DATA] Open Road Automatic Chronograph Watch - Black (P…" at bounding box center [215, 98] width 201 height 23
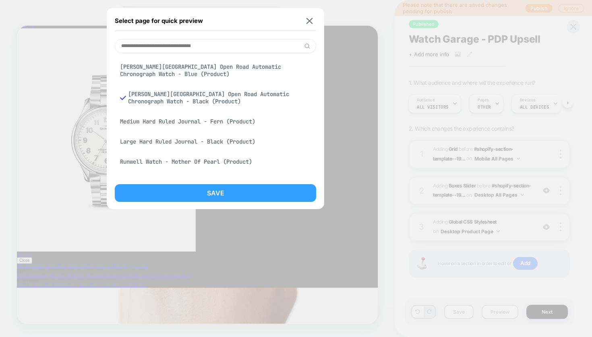
click at [205, 194] on button "Save" at bounding box center [215, 193] width 201 height 18
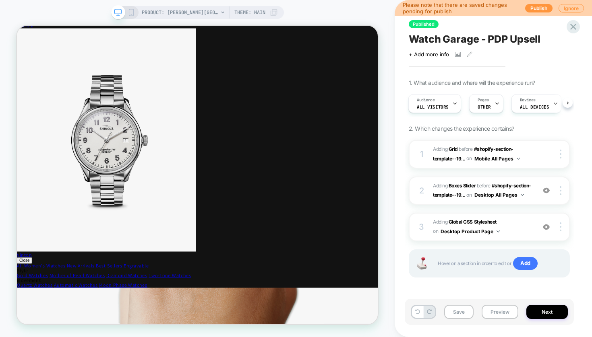
scroll to position [0, 1]
click at [130, 12] on icon at bounding box center [131, 12] width 7 height 7
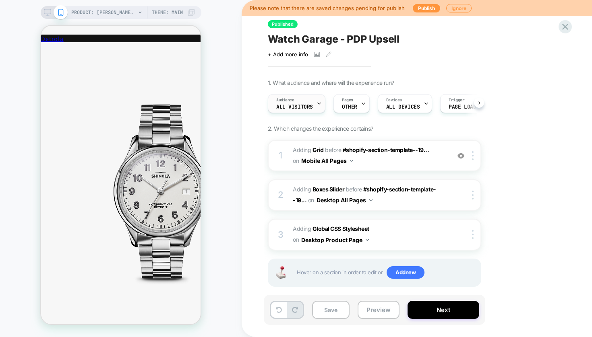
click at [309, 105] on span "All Visitors" at bounding box center [294, 107] width 37 height 6
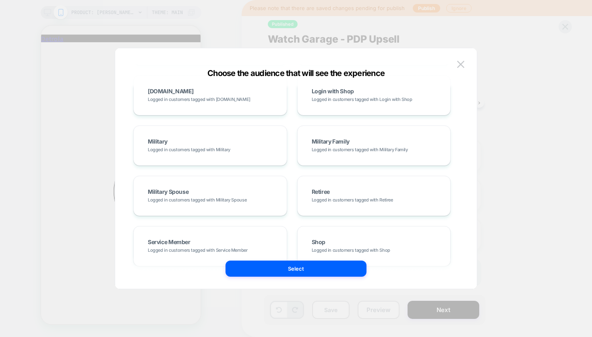
scroll to position [505, 0]
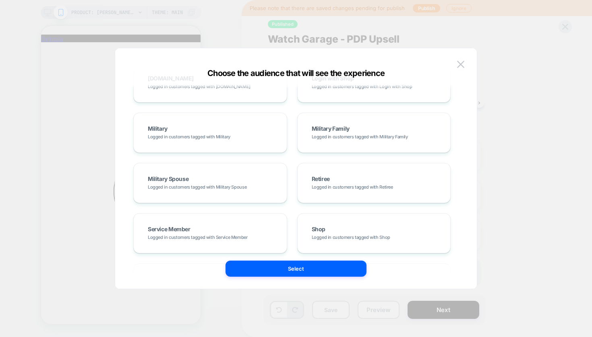
click at [534, 173] on div at bounding box center [296, 168] width 592 height 337
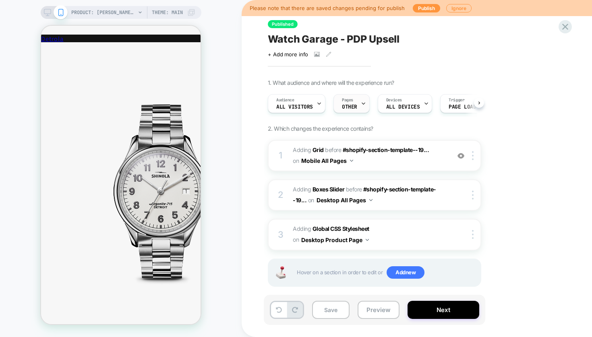
click at [358, 103] on div "Pages OTHER" at bounding box center [349, 104] width 31 height 18
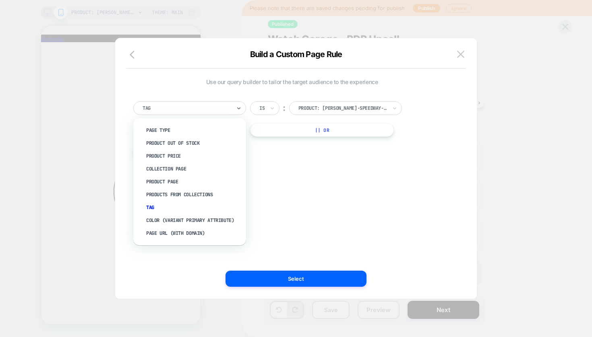
click at [233, 111] on div "Tag" at bounding box center [189, 108] width 113 height 14
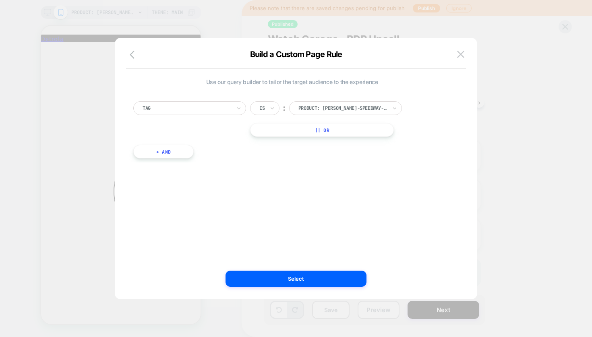
click at [285, 179] on div "Use our query builder to tailor the target audience to the experience Tag Is ︰ …" at bounding box center [291, 168] width 337 height 229
click at [171, 153] on button "+ And" at bounding box center [163, 152] width 60 height 14
click at [196, 160] on div at bounding box center [207, 159] width 89 height 7
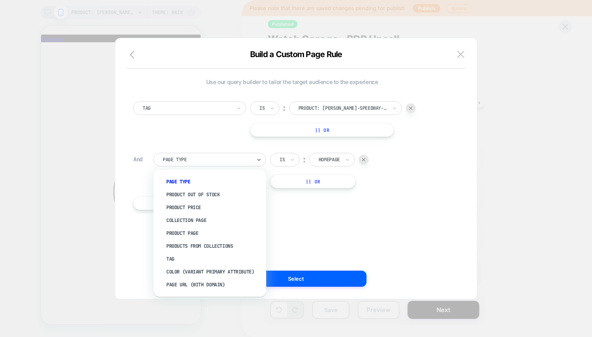
click at [330, 161] on div "Homepage" at bounding box center [328, 160] width 21 height 6
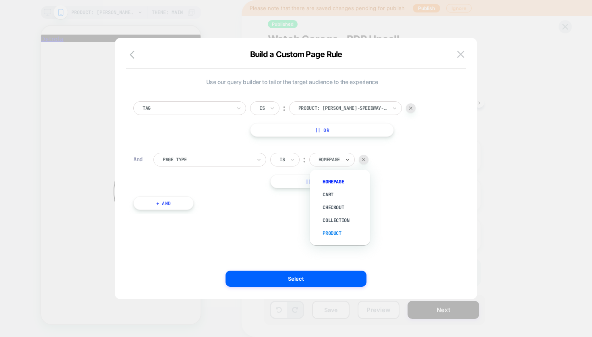
click at [332, 235] on div "Product" at bounding box center [344, 233] width 52 height 13
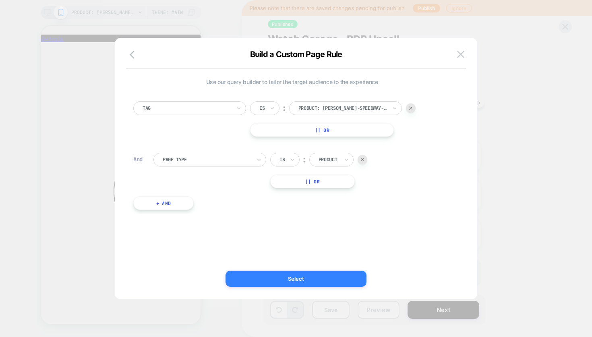
click at [288, 277] on button "Select" at bounding box center [295, 279] width 141 height 16
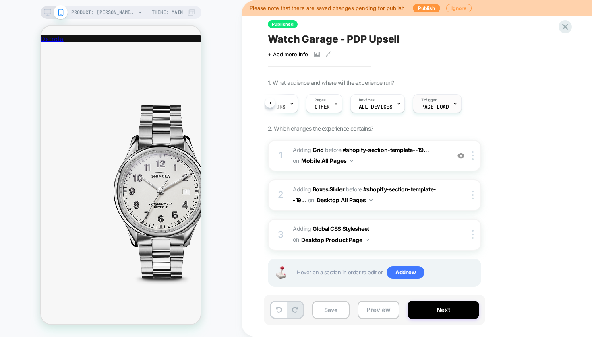
scroll to position [0, 37]
click at [427, 106] on span "Page Load" at bounding box center [425, 107] width 27 height 6
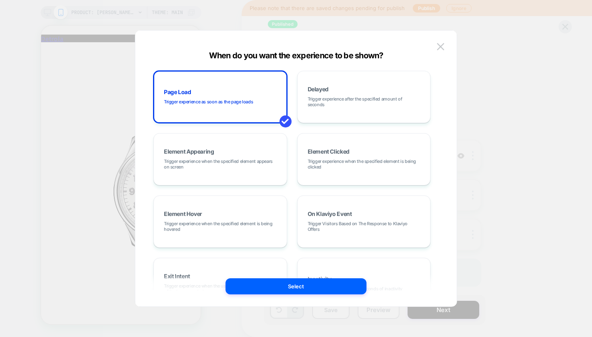
scroll to position [0, 0]
click at [439, 43] on img at bounding box center [440, 46] width 7 height 7
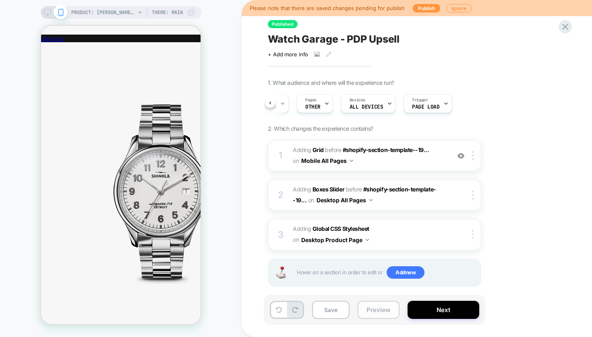
click at [383, 308] on button "Preview" at bounding box center [378, 310] width 42 height 18
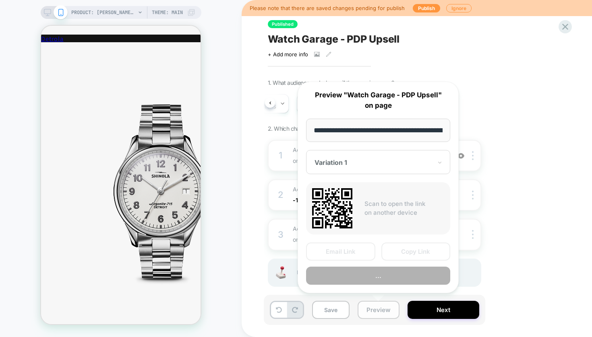
scroll to position [0, 272]
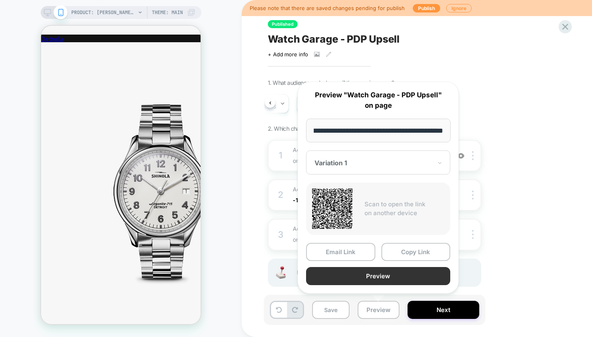
click at [365, 278] on button "Preview" at bounding box center [378, 276] width 144 height 18
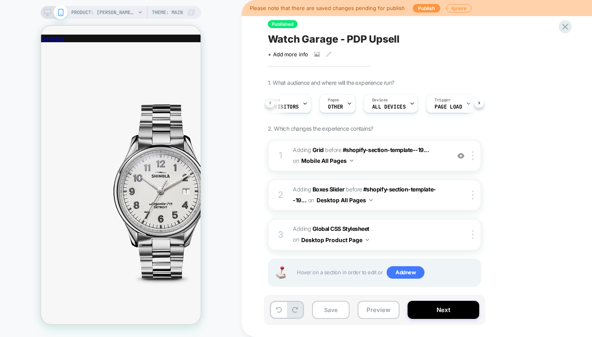
scroll to position [0, 1]
click at [266, 103] on div "Audience All Visitors" at bounding box center [295, 103] width 58 height 19
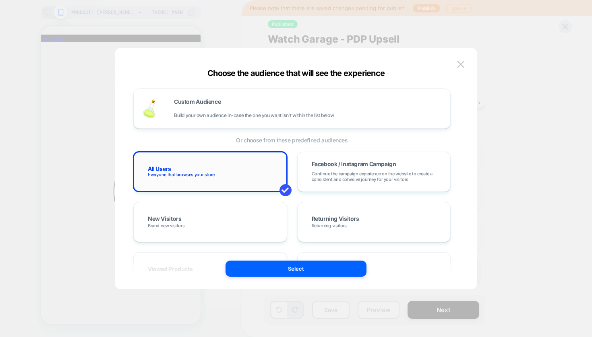
click at [217, 173] on div "All Users Everyone that browses your store" at bounding box center [210, 171] width 137 height 23
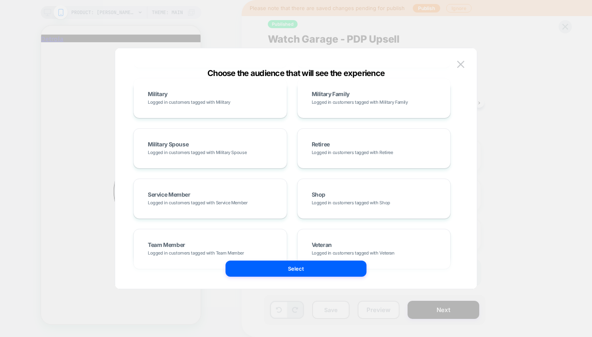
scroll to position [541, 0]
click at [505, 188] on div at bounding box center [296, 168] width 592 height 337
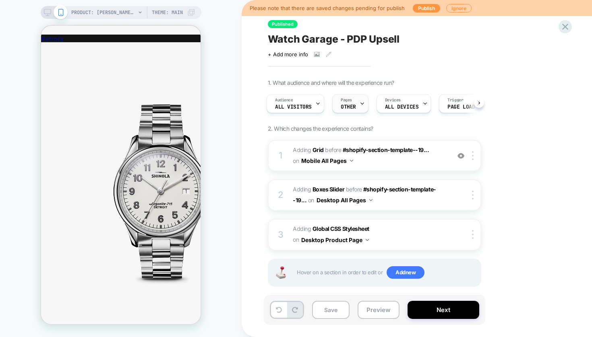
click at [353, 106] on span "OTHER" at bounding box center [347, 107] width 15 height 6
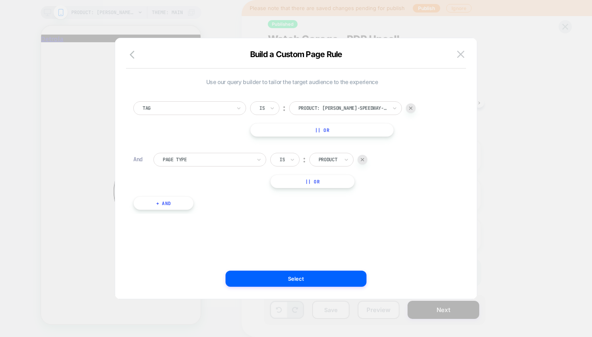
click at [180, 208] on button "+ And" at bounding box center [163, 203] width 60 height 14
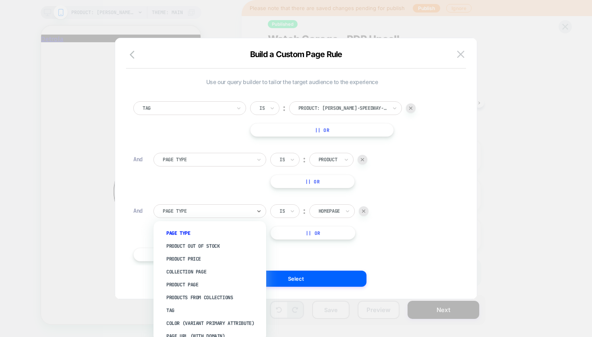
click at [191, 213] on div at bounding box center [207, 211] width 89 height 7
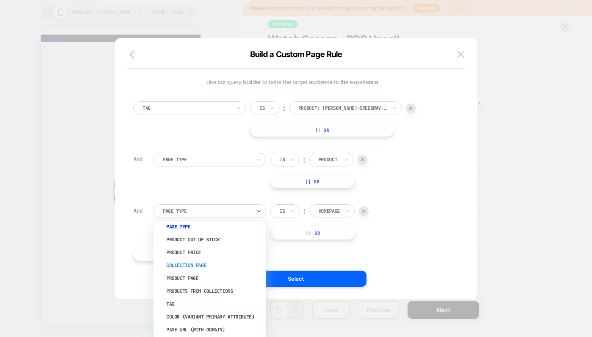
scroll to position [9, 0]
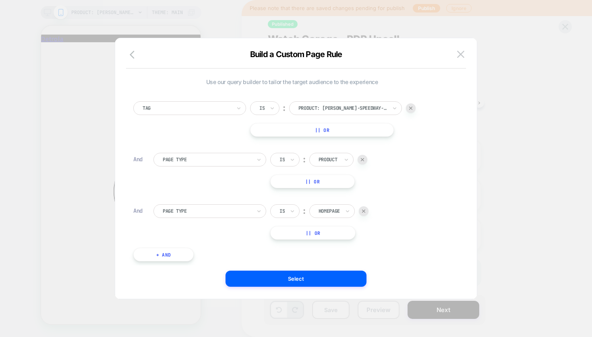
click at [373, 237] on div "Page Type Is ︰ Homepage || Or" at bounding box center [301, 221] width 297 height 35
click at [365, 215] on div at bounding box center [364, 211] width 10 height 10
click at [462, 58] on img at bounding box center [460, 54] width 7 height 7
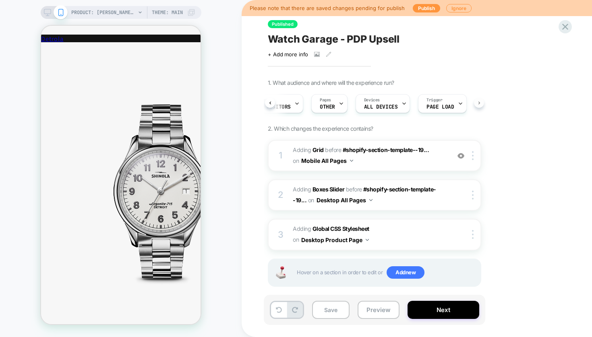
click at [482, 103] on button at bounding box center [479, 103] width 10 height 10
click at [363, 38] on span "Watch Garage - PDP Upsell" at bounding box center [334, 39] width 132 height 12
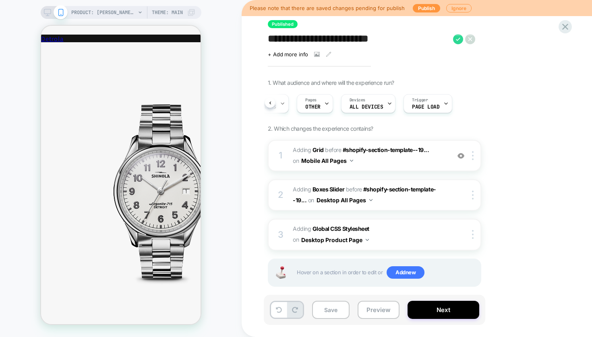
click at [347, 42] on textarea "**********" at bounding box center [358, 39] width 181 height 12
click at [272, 100] on button at bounding box center [270, 103] width 10 height 10
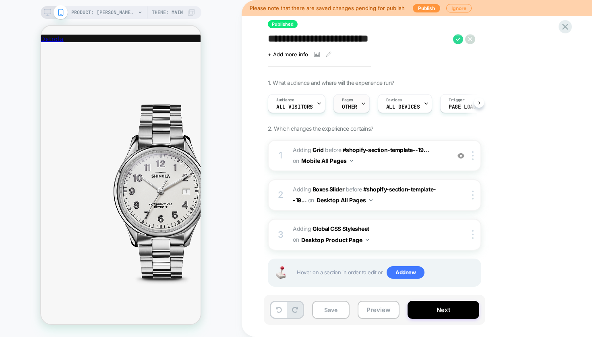
click at [350, 104] on span "OTHER" at bounding box center [349, 107] width 15 height 6
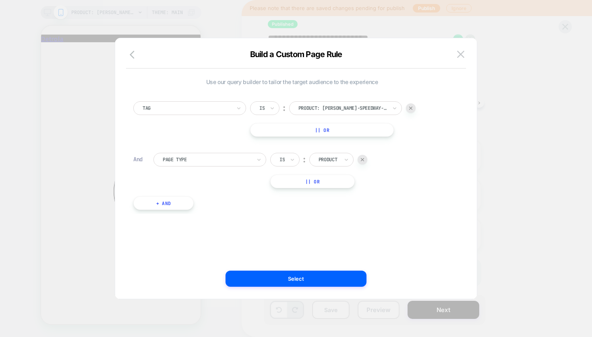
click at [409, 105] on div at bounding box center [411, 108] width 10 height 10
click at [175, 154] on button "+ And" at bounding box center [163, 152] width 60 height 14
click at [187, 158] on div "Page Type" at bounding box center [207, 160] width 89 height 6
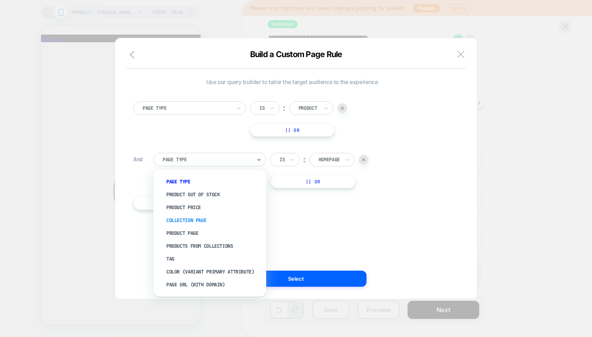
click at [195, 217] on div "Collection Page" at bounding box center [213, 220] width 105 height 13
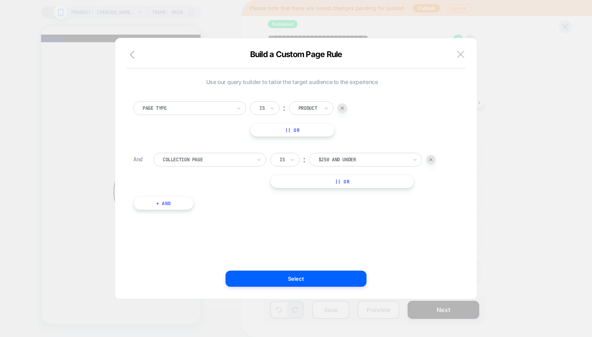
click at [336, 162] on div "$250 and Under" at bounding box center [362, 160] width 89 height 6
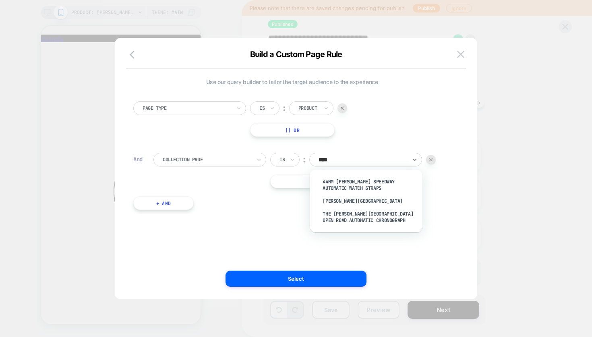
type input "*****"
click at [365, 201] on div "Canfield Speedway Open Road" at bounding box center [370, 201] width 105 height 13
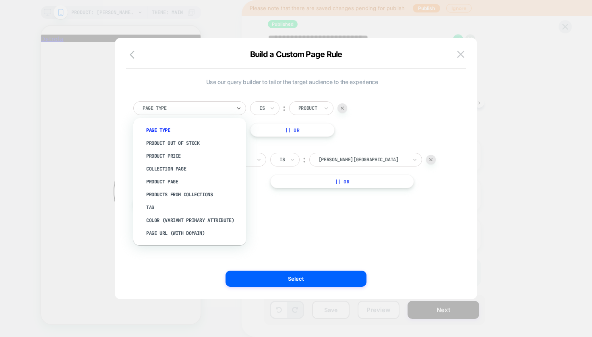
click at [214, 107] on div at bounding box center [186, 108] width 89 height 7
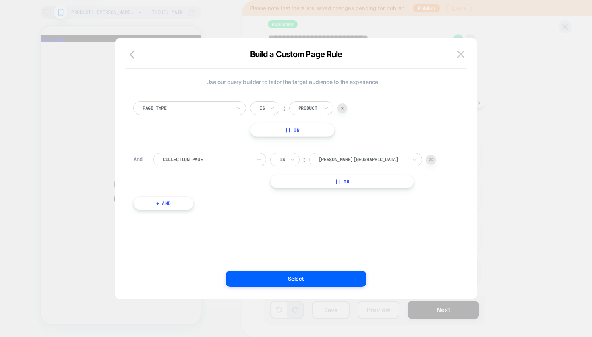
click at [281, 219] on div "Use our query builder to tailor the target audience to the experience Page Type…" at bounding box center [291, 168] width 337 height 229
click at [247, 161] on div at bounding box center [207, 159] width 89 height 7
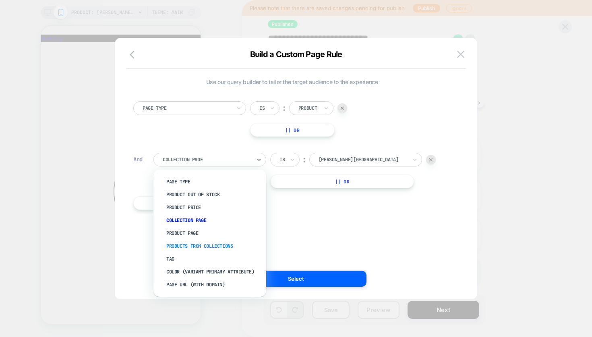
click at [208, 245] on div "Products From Collections" at bounding box center [213, 246] width 105 height 13
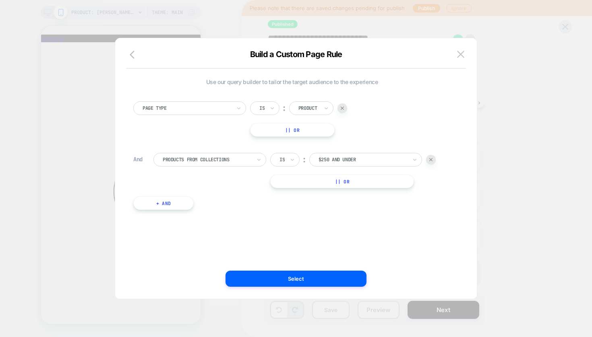
click at [355, 159] on div "$250 and Under" at bounding box center [362, 160] width 89 height 6
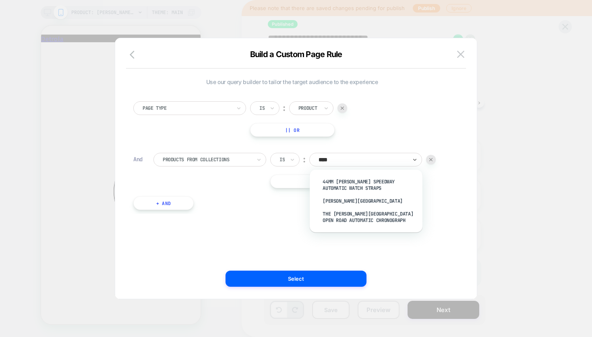
type input "*****"
click at [361, 201] on div "Canfield Speedway Open Road" at bounding box center [370, 201] width 105 height 13
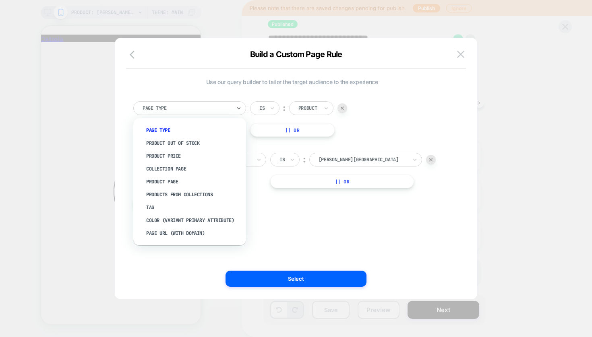
click at [223, 105] on div at bounding box center [186, 108] width 89 height 7
click at [150, 208] on div "Tag" at bounding box center [193, 207] width 105 height 13
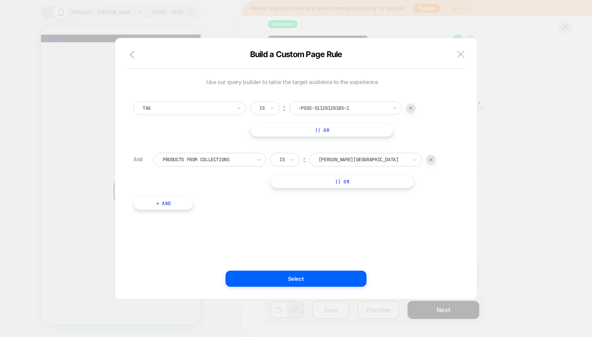
click at [344, 106] on div "-poss-s1120120185-1" at bounding box center [342, 108] width 89 height 6
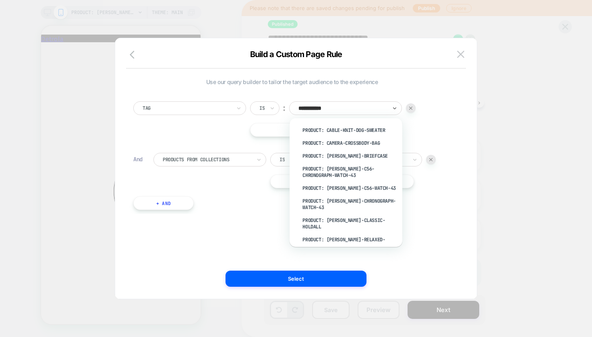
type input "**********"
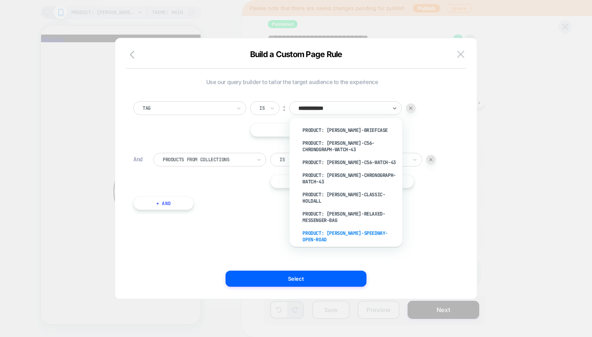
click at [333, 230] on div "product: [PERSON_NAME]-speedway-open-road" at bounding box center [349, 236] width 105 height 19
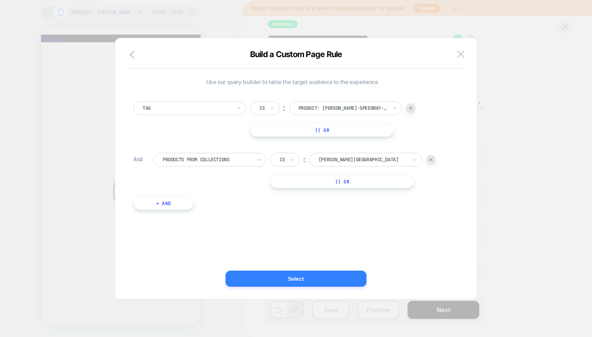
click at [291, 281] on button "Select" at bounding box center [295, 279] width 141 height 16
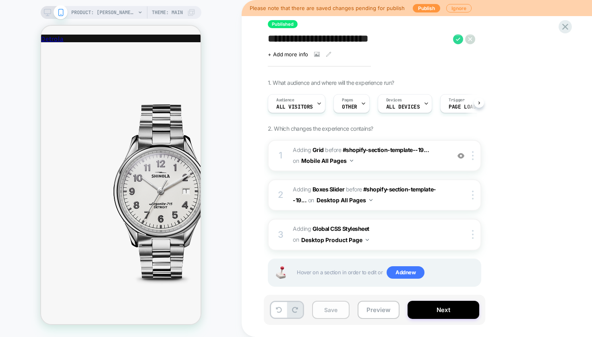
click at [328, 312] on button "Save" at bounding box center [330, 310] width 37 height 18
click at [140, 10] on icon at bounding box center [140, 12] width 5 height 5
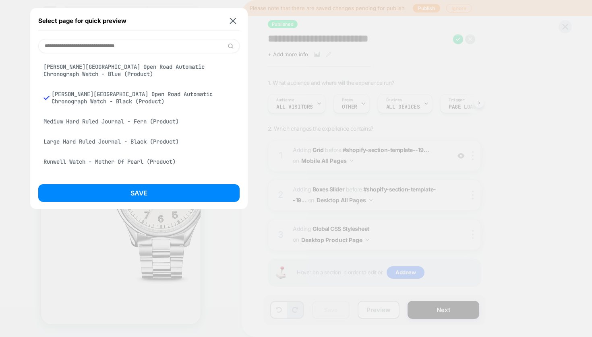
click at [112, 68] on div "[PERSON_NAME][GEOGRAPHIC_DATA] Open Road Automatic Chronograph Watch - Blue (Pr…" at bounding box center [138, 70] width 201 height 23
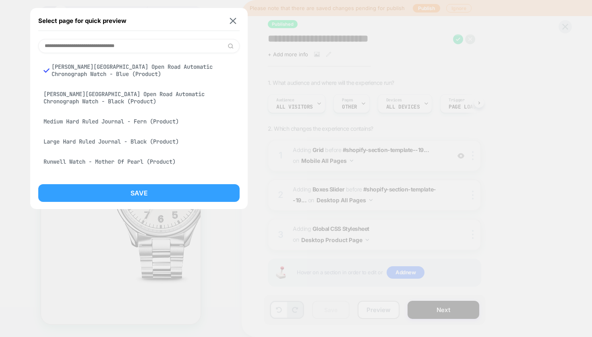
click at [128, 188] on button "Save" at bounding box center [138, 193] width 201 height 18
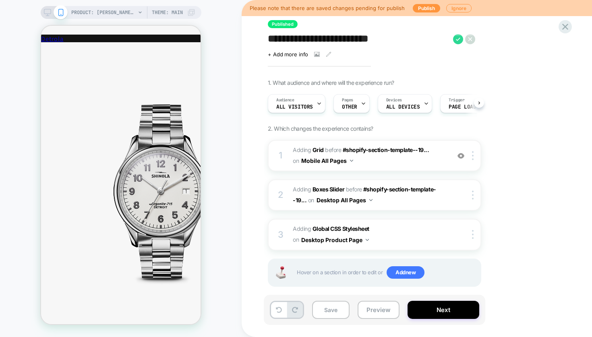
scroll to position [0, 0]
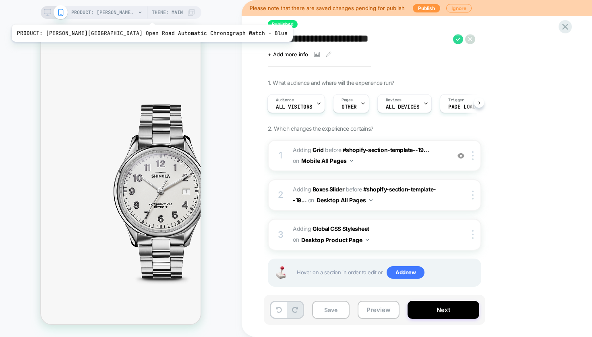
click at [128, 14] on span "PRODUCT: [PERSON_NAME][GEOGRAPHIC_DATA] Open Road Automatic Chronograph Watch -…" at bounding box center [103, 12] width 64 height 13
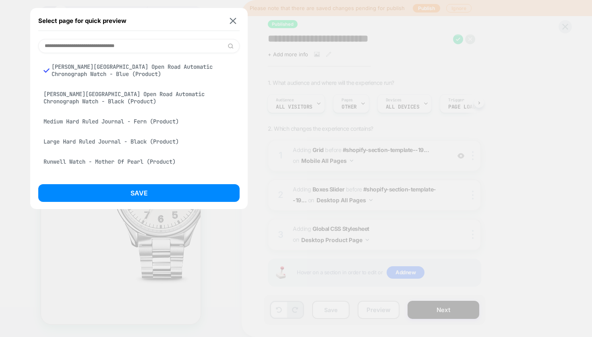
click at [98, 98] on div "[PERSON_NAME][GEOGRAPHIC_DATA] Open Road Automatic Chronograph Watch - Black (P…" at bounding box center [138, 98] width 201 height 23
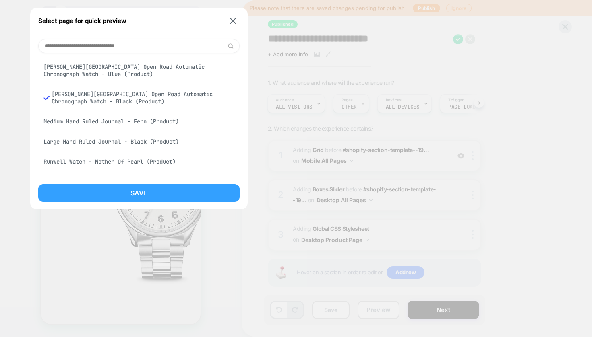
click at [120, 190] on button "Save" at bounding box center [138, 193] width 201 height 18
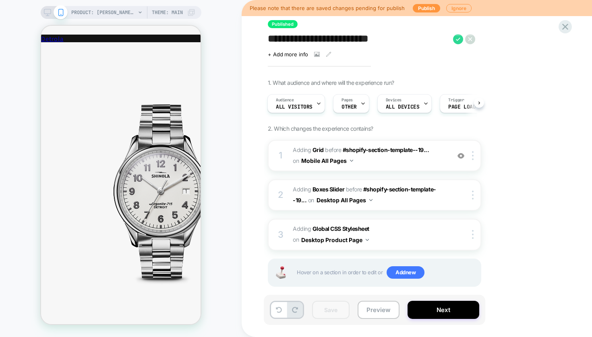
scroll to position [0, 1]
click at [446, 313] on button "Next" at bounding box center [443, 310] width 72 height 18
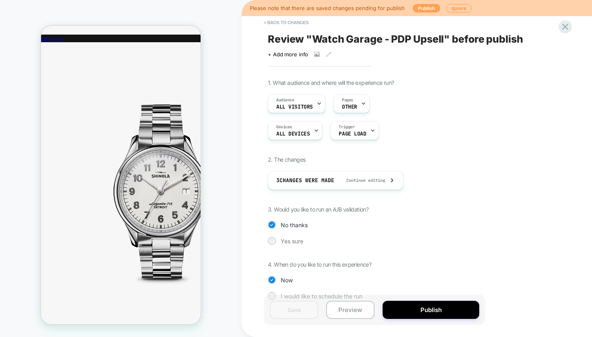
click at [424, 10] on button "Publish" at bounding box center [426, 8] width 27 height 8
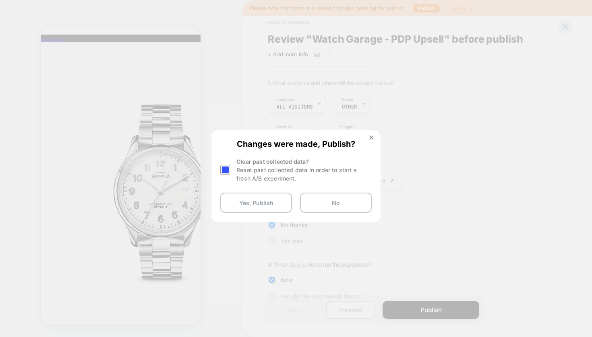
click at [243, 177] on div "Reset past collected data in order to start a fresh A/B experiment." at bounding box center [303, 174] width 135 height 17
click at [227, 170] on div at bounding box center [225, 170] width 10 height 10
click at [249, 198] on button "Yes, Publish" at bounding box center [256, 203] width 72 height 20
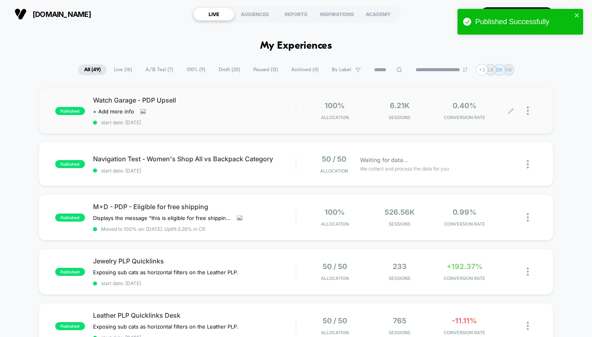
click at [526, 111] on img at bounding box center [527, 111] width 2 height 8
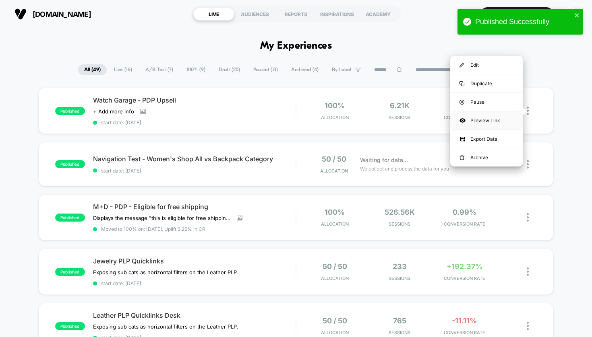
click at [491, 120] on div "Preview Link" at bounding box center [486, 120] width 72 height 18
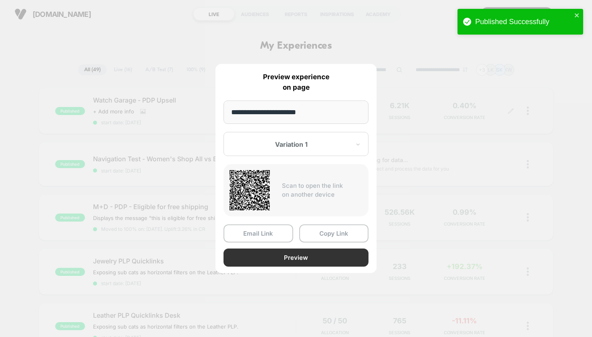
click at [292, 263] on button "Preview" at bounding box center [295, 258] width 145 height 18
